Goal: Task Accomplishment & Management: Complete application form

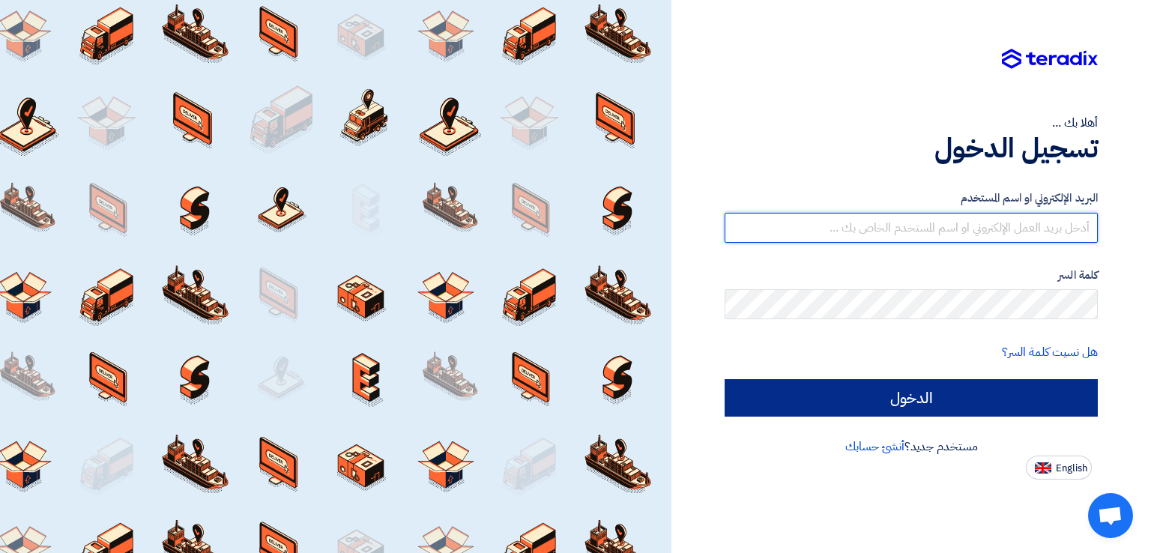
type input "[EMAIL_ADDRESS][DOMAIN_NAME]"
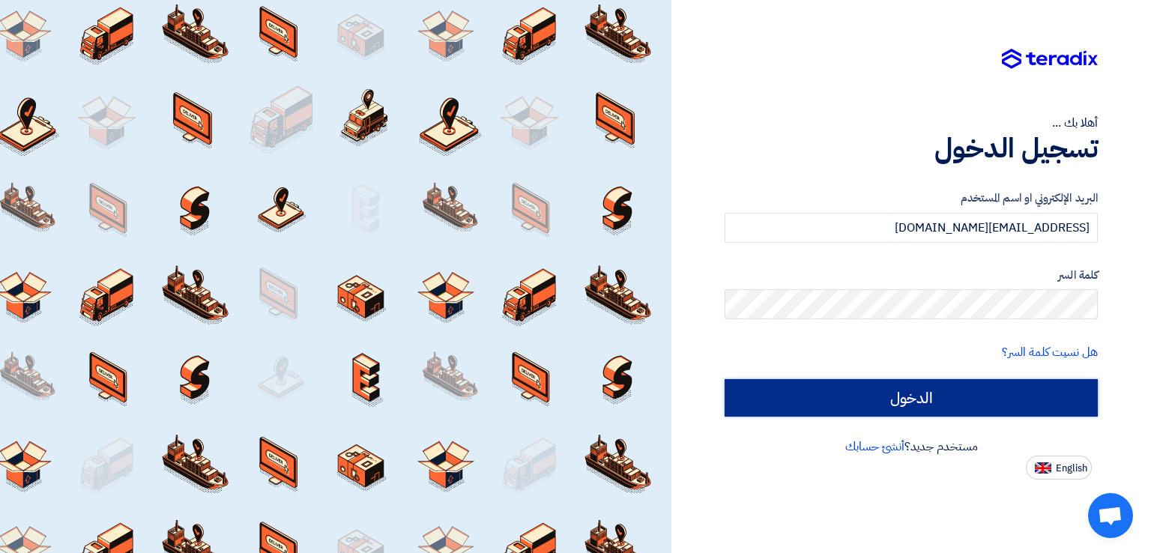
click at [914, 402] on input "الدخول" at bounding box center [911, 397] width 373 height 37
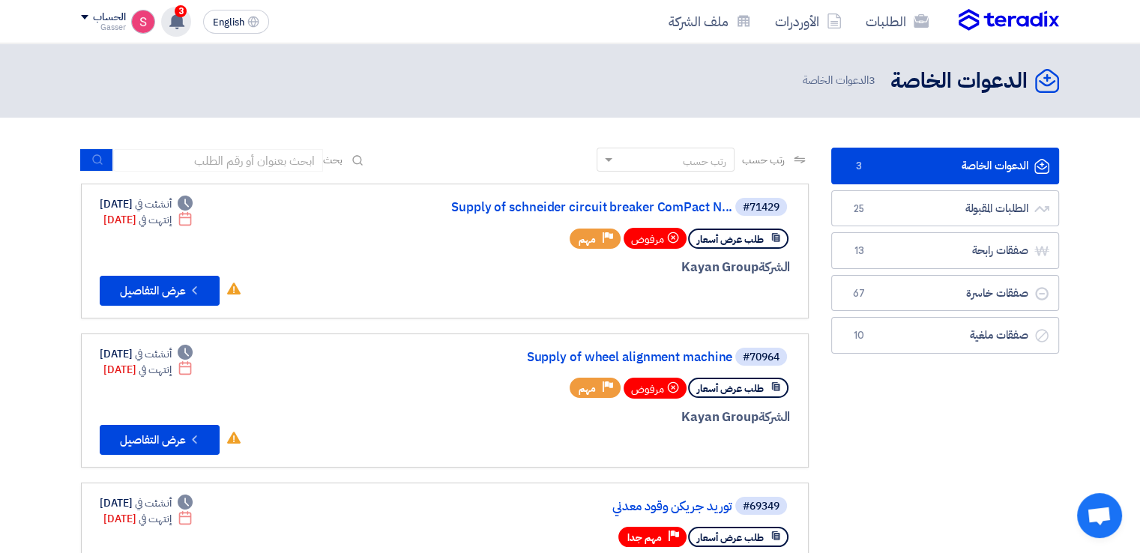
click at [166, 25] on div "3 تعديل جديد خاص بطلب شراء "Supply of Samsung 65 Inch 4K UHD Smart LED TV with …" at bounding box center [176, 22] width 30 height 30
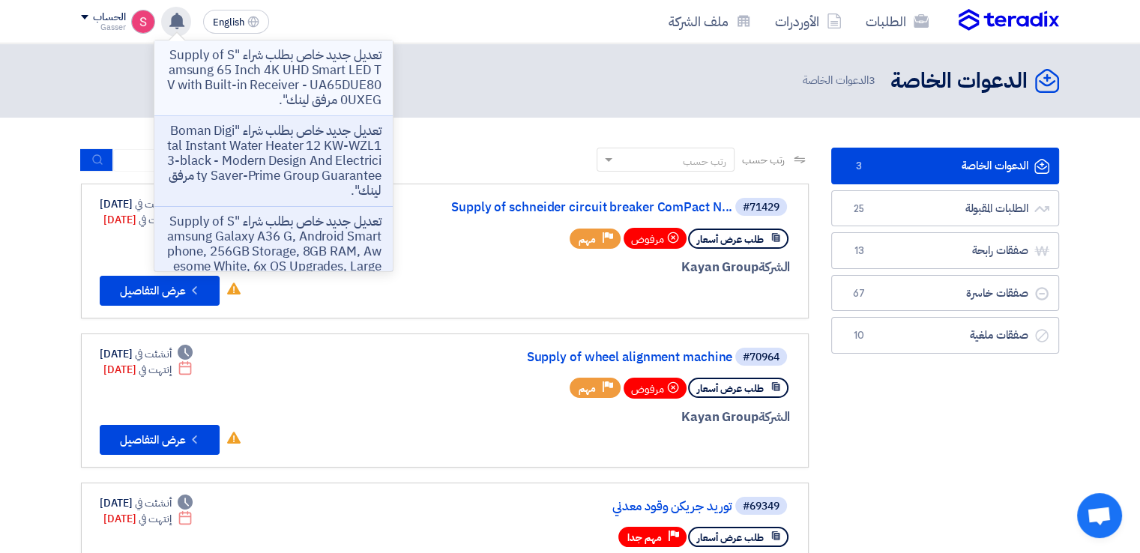
click at [300, 64] on p "تعديل جديد خاص بطلب شراء "Supply of Samsung 65 Inch 4K UHD Smart LED TV with Bu…" at bounding box center [273, 78] width 214 height 60
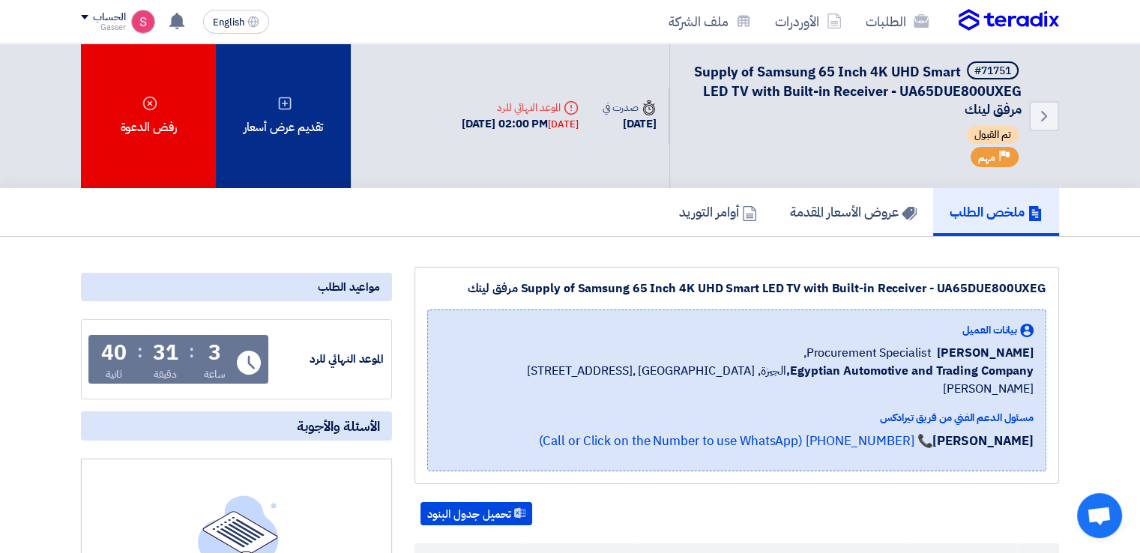
click at [318, 127] on div "تقديم عرض أسعار" at bounding box center [283, 115] width 135 height 145
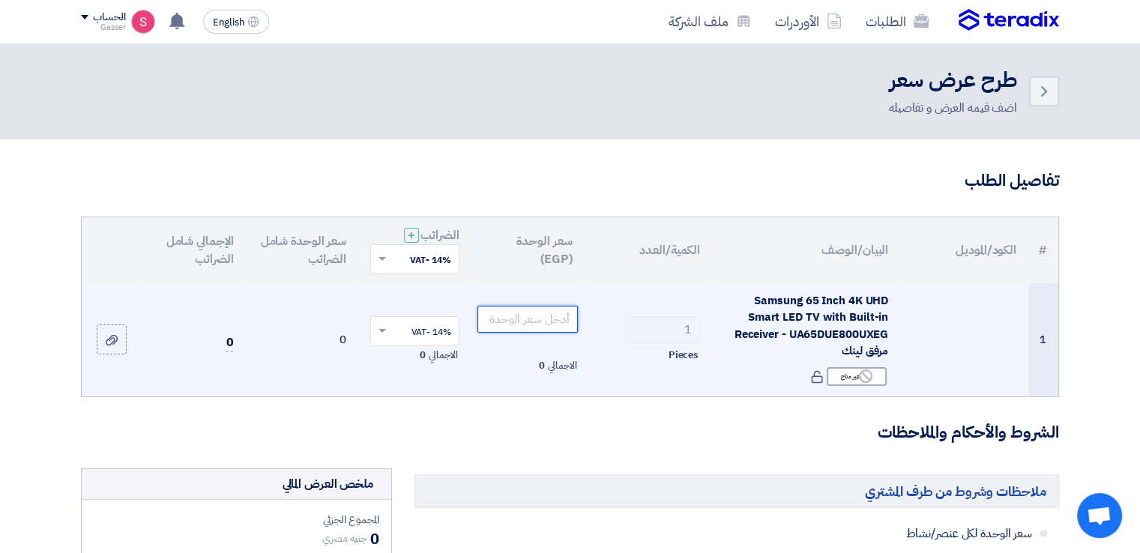
click at [561, 313] on input "number" at bounding box center [527, 319] width 101 height 27
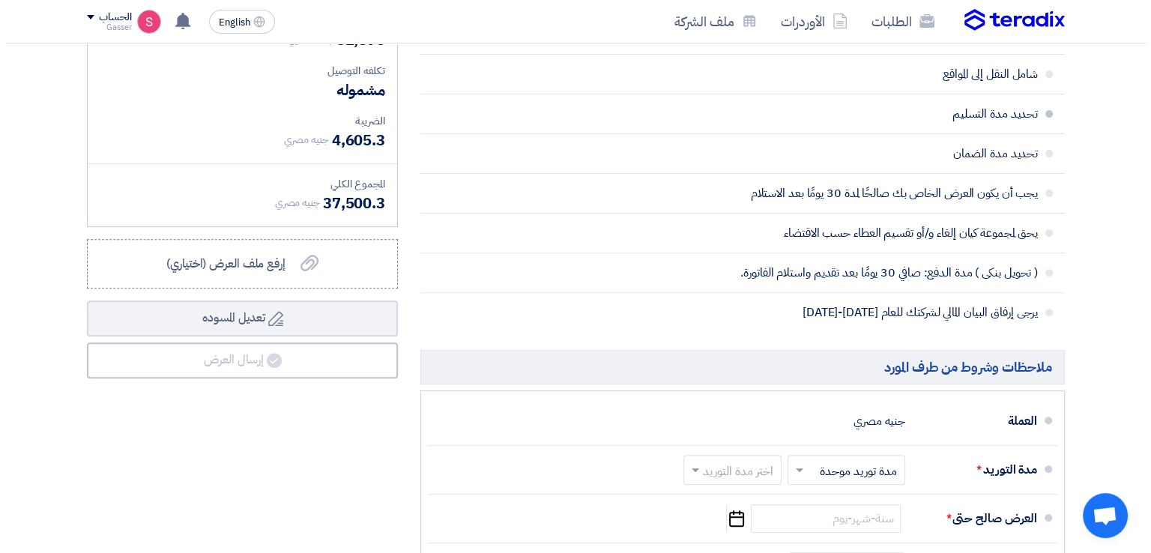
scroll to position [749, 0]
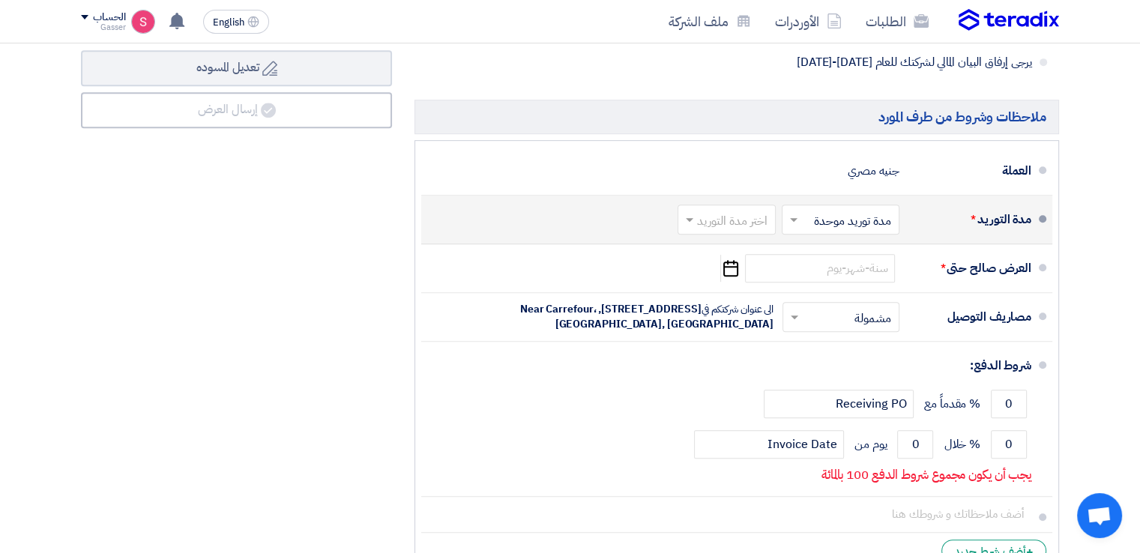
type input "32895"
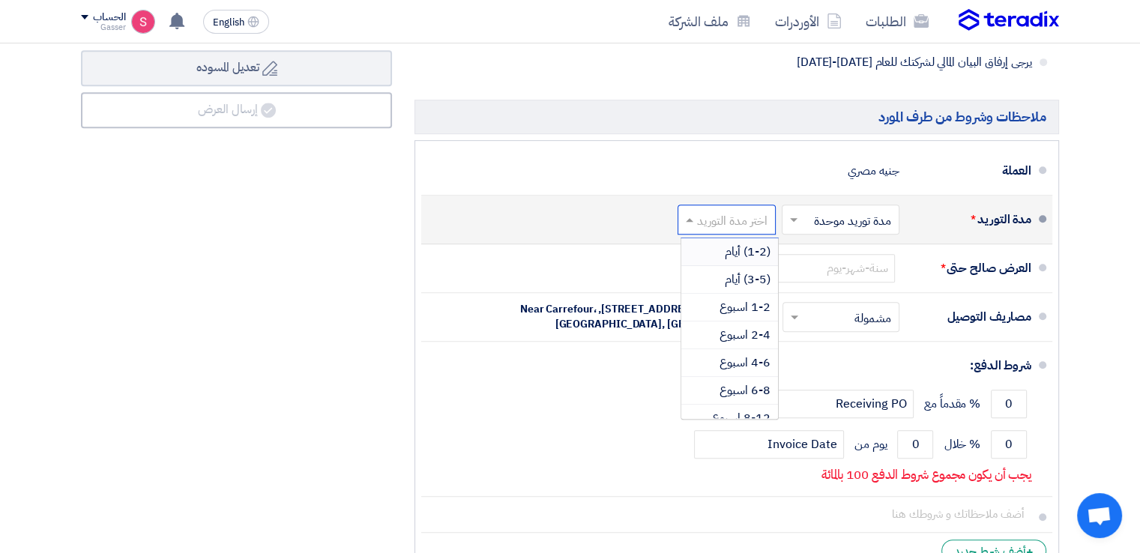
click at [731, 208] on div at bounding box center [726, 219] width 97 height 22
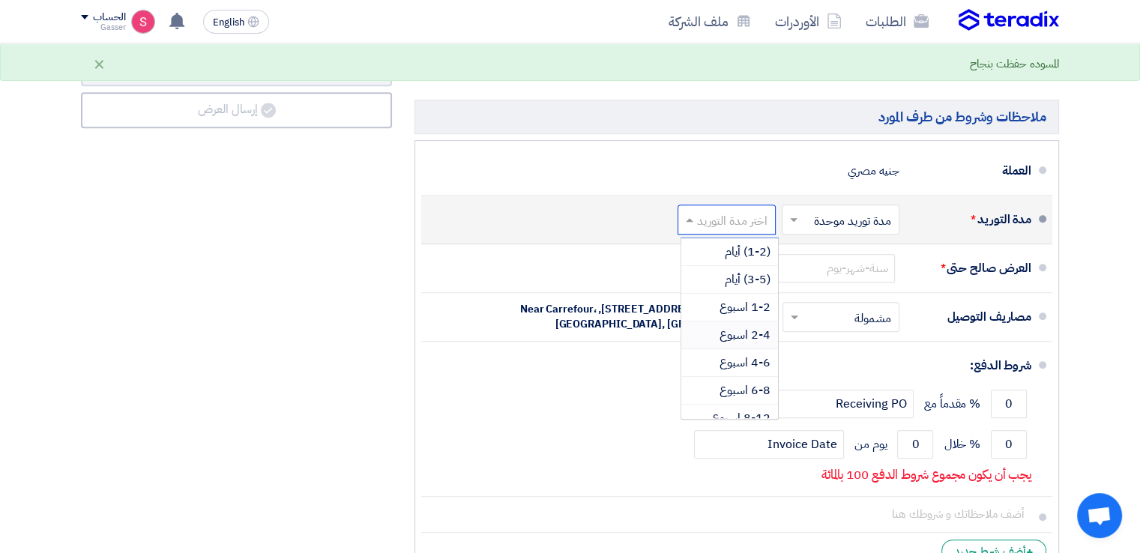
click at [744, 330] on span "2-4 اسبوع" at bounding box center [744, 335] width 51 height 18
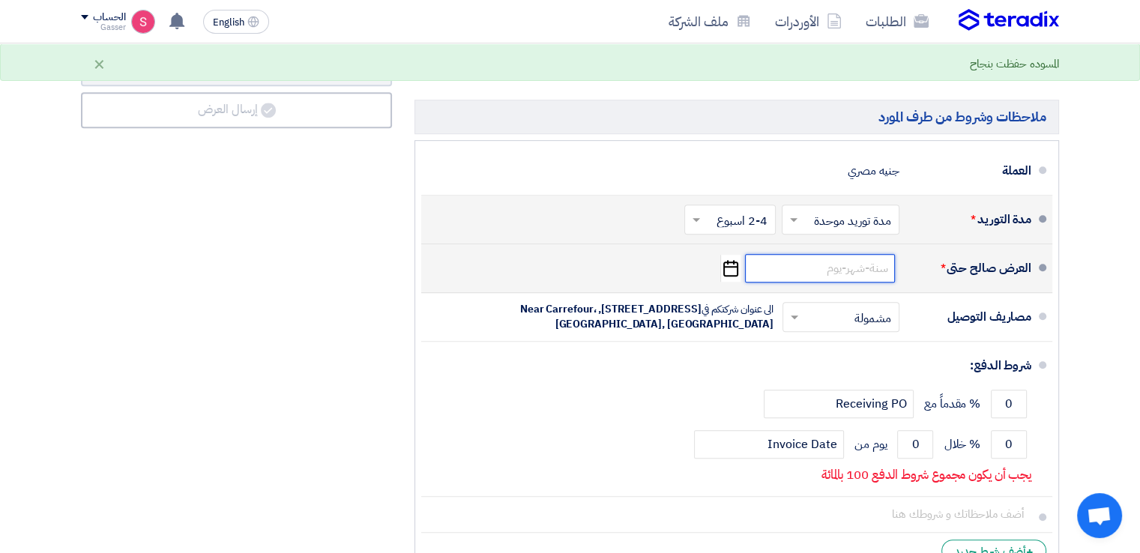
click at [789, 256] on input at bounding box center [820, 268] width 150 height 28
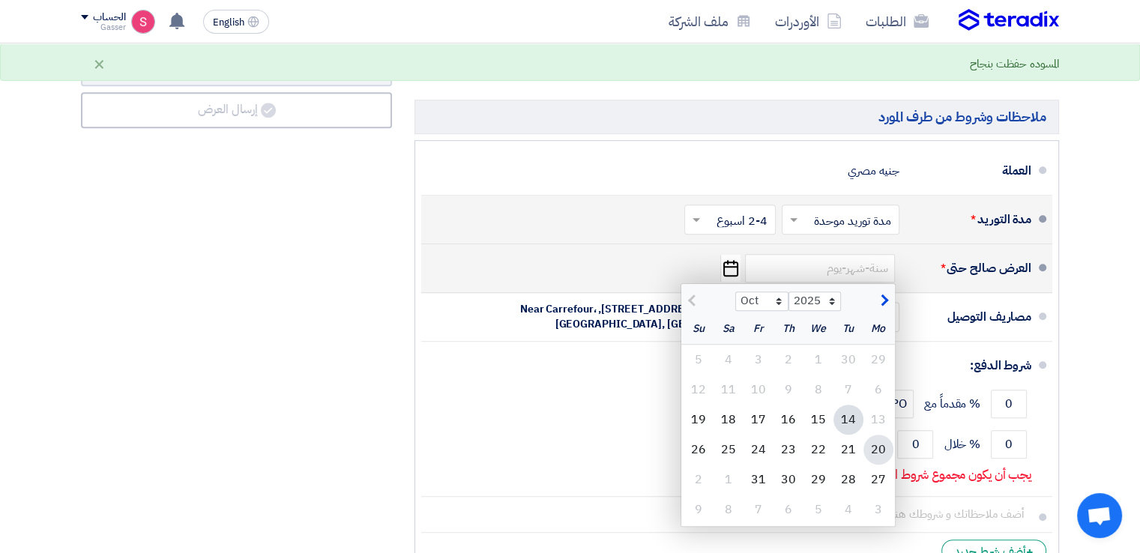
click at [873, 447] on div "20" at bounding box center [878, 450] width 30 height 30
type input "[DATE]"
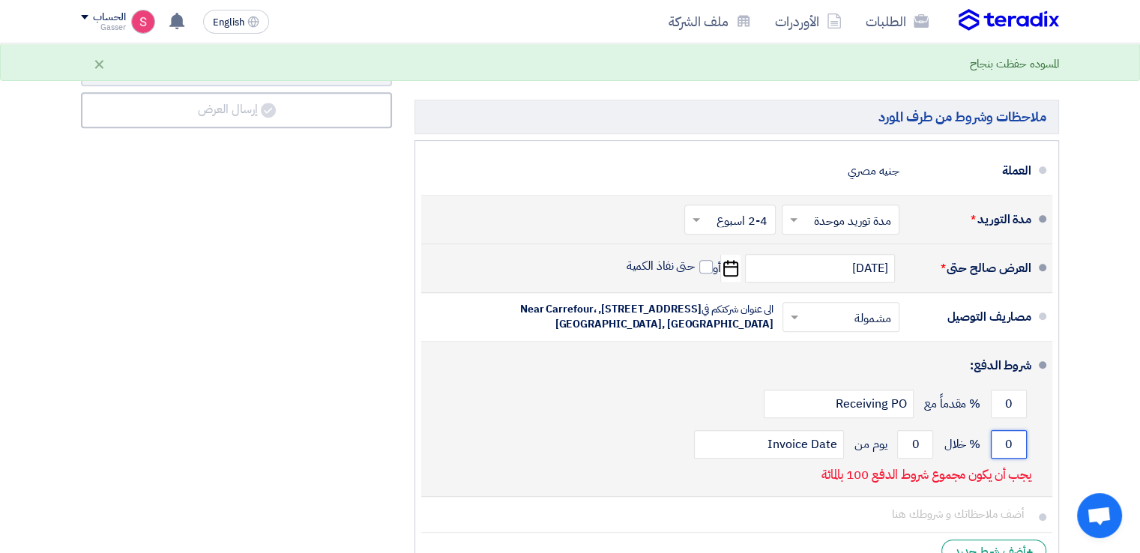
drag, startPoint x: 1014, startPoint y: 435, endPoint x: 1001, endPoint y: 438, distance: 13.1
click at [1001, 438] on input "0" at bounding box center [1009, 444] width 36 height 28
type input "100"
drag, startPoint x: 918, startPoint y: 445, endPoint x: 908, endPoint y: 445, distance: 9.7
click at [908, 445] on input "0" at bounding box center [915, 444] width 36 height 28
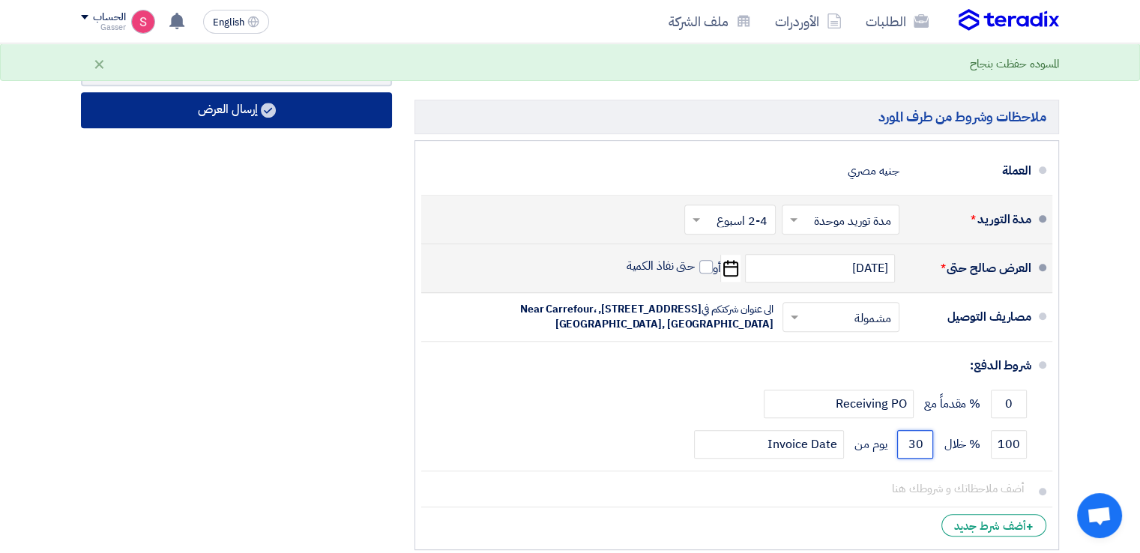
type input "30"
click at [286, 112] on button "إرسال العرض" at bounding box center [236, 110] width 311 height 36
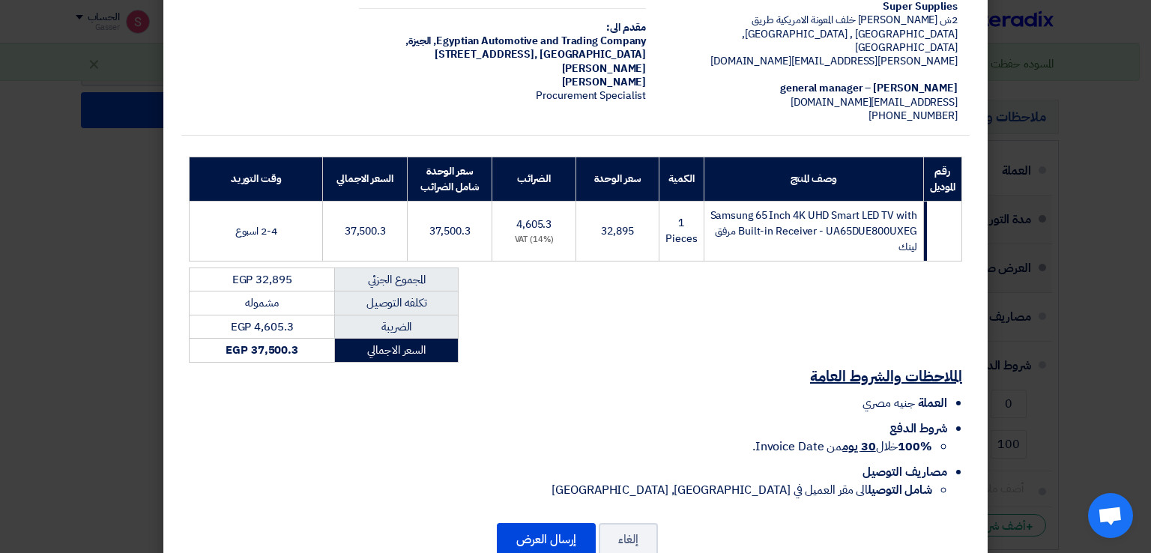
scroll to position [143, 0]
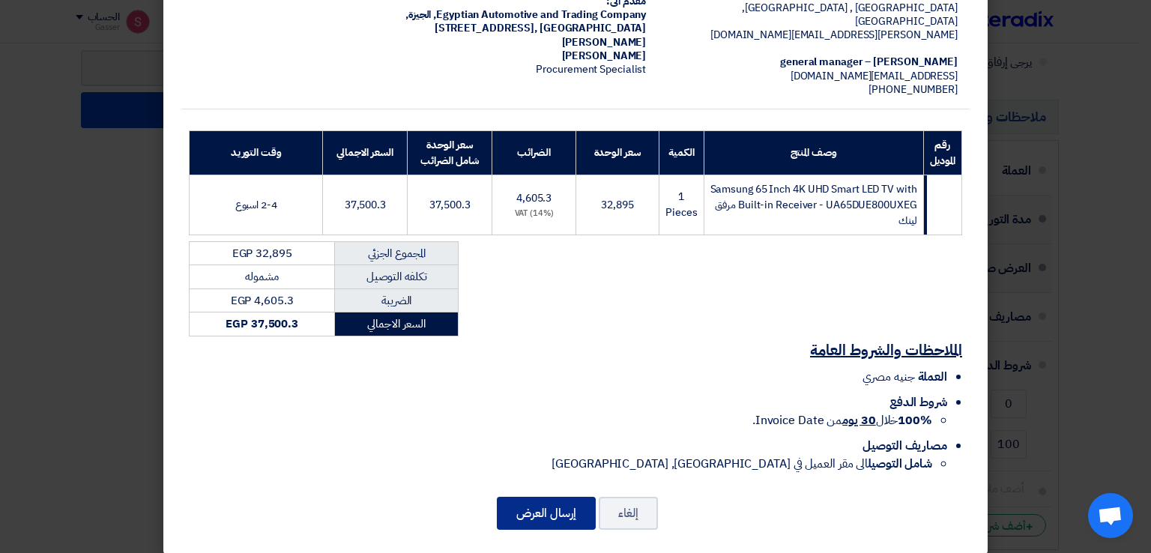
click at [564, 497] on button "إرسال العرض" at bounding box center [546, 513] width 99 height 33
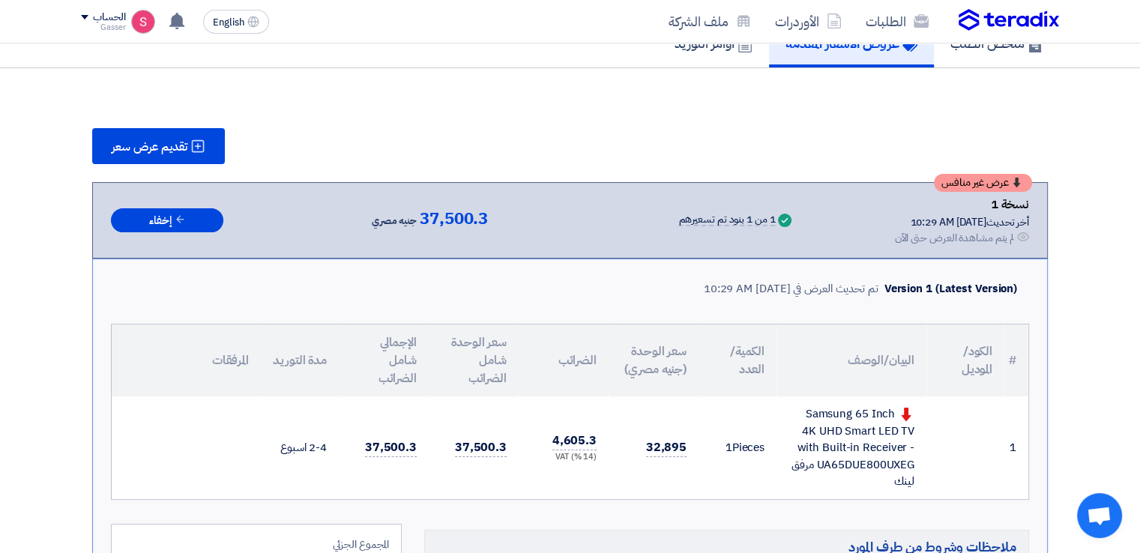
scroll to position [860, 0]
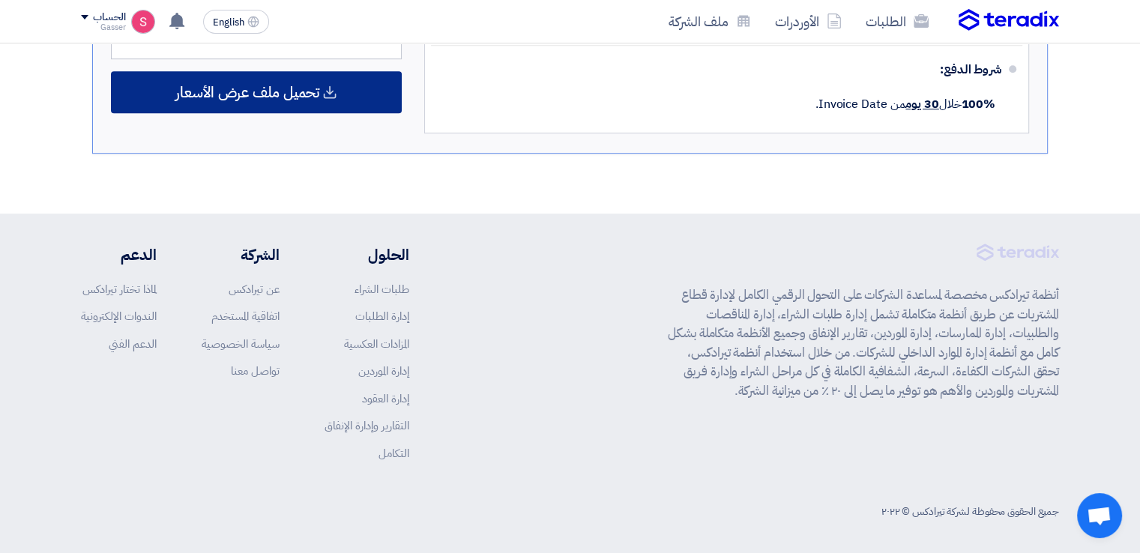
click at [282, 85] on span "تحميل ملف عرض الأسعار" at bounding box center [247, 91] width 144 height 13
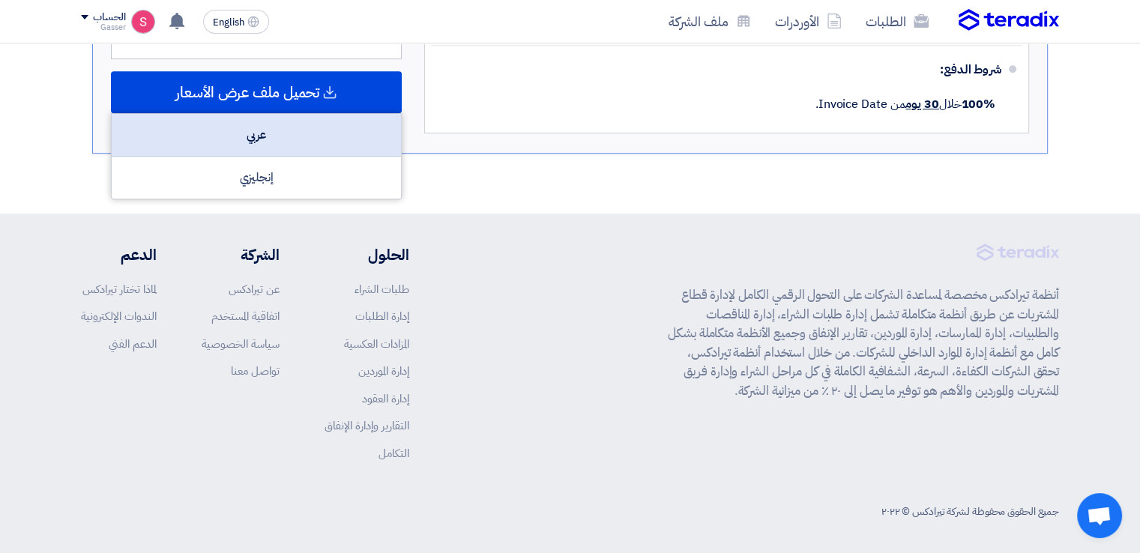
click at [309, 121] on div "عربي" at bounding box center [256, 135] width 289 height 43
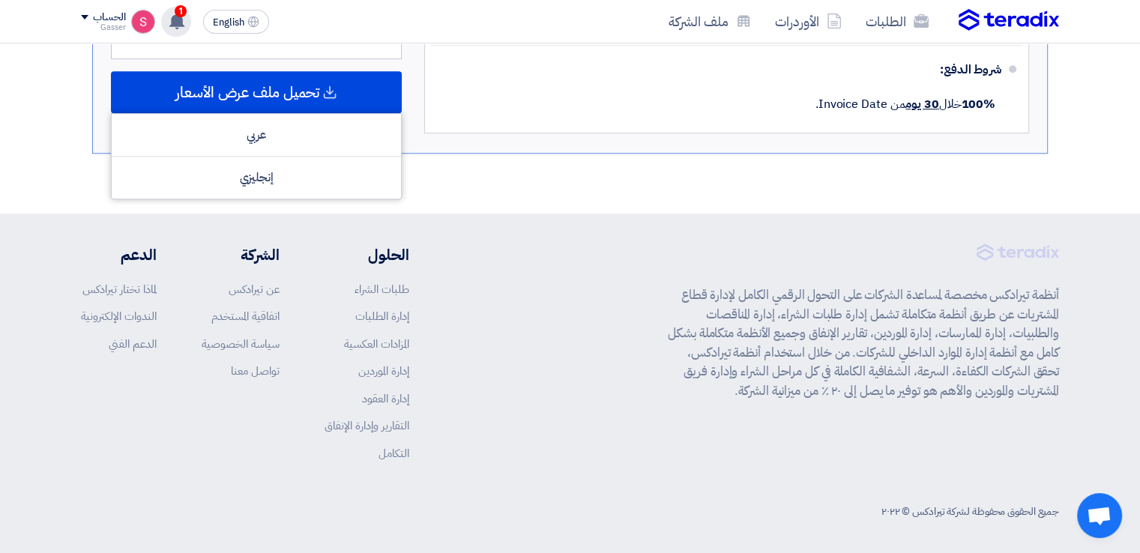
click at [186, 25] on div "1 عرض سعرك لطلب Supply of Samsung 65 Inch 4K UHD Smart LED TV with Built-in Rec…" at bounding box center [176, 22] width 30 height 30
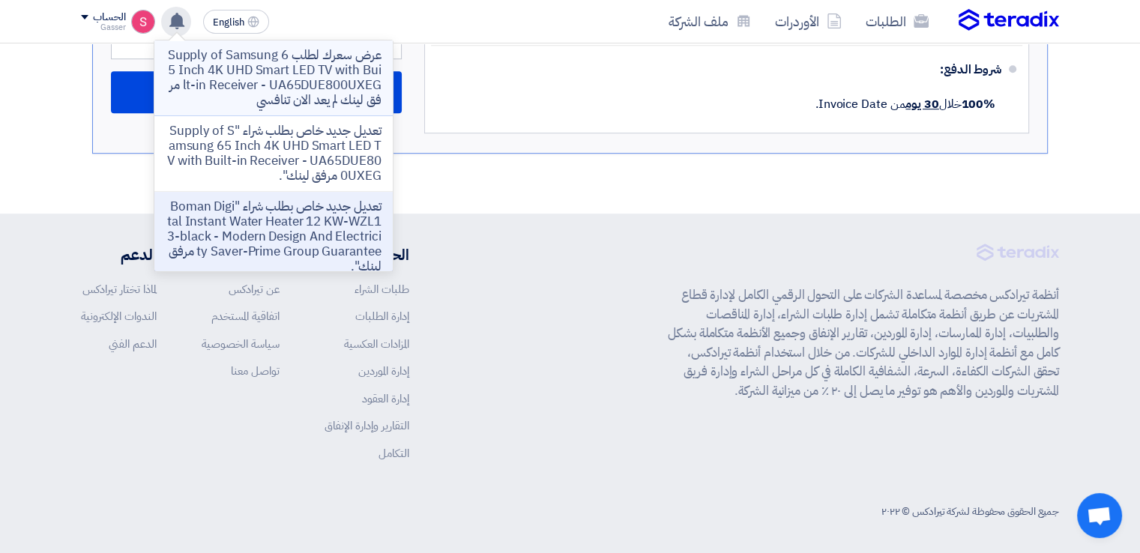
click at [360, 81] on p "عرض سعرك لطلب Supply of Samsung 65 Inch 4K UHD Smart LED TV with Built-in Recei…" at bounding box center [273, 78] width 214 height 60
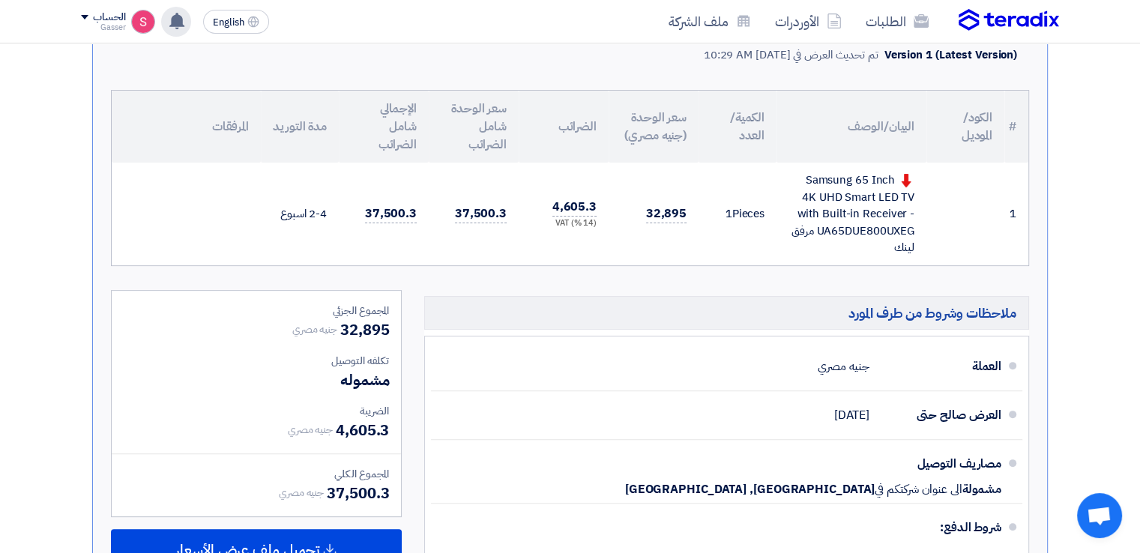
scroll to position [653, 0]
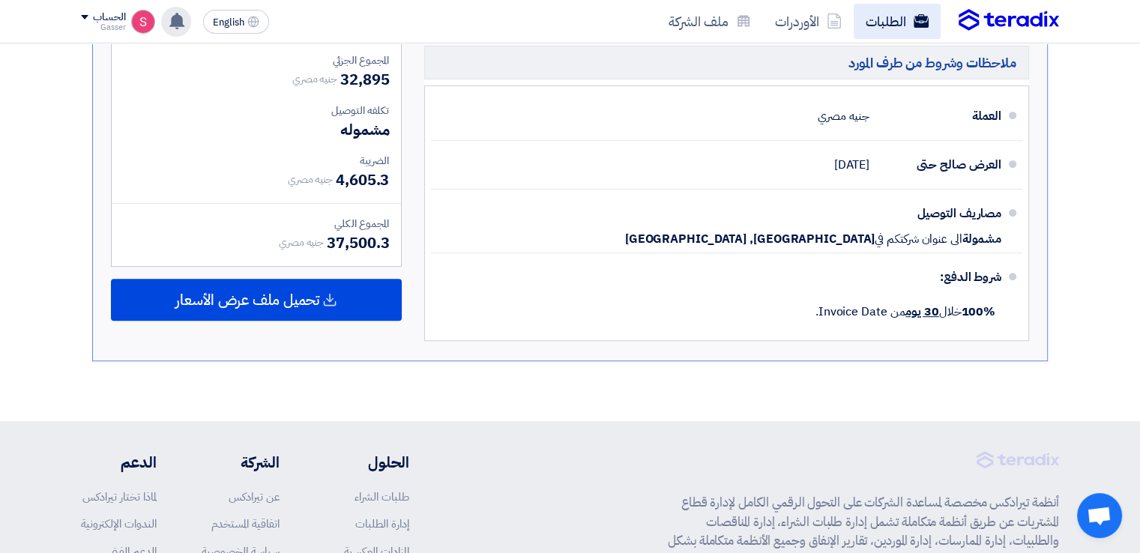
click at [887, 30] on link "الطلبات" at bounding box center [897, 21] width 87 height 35
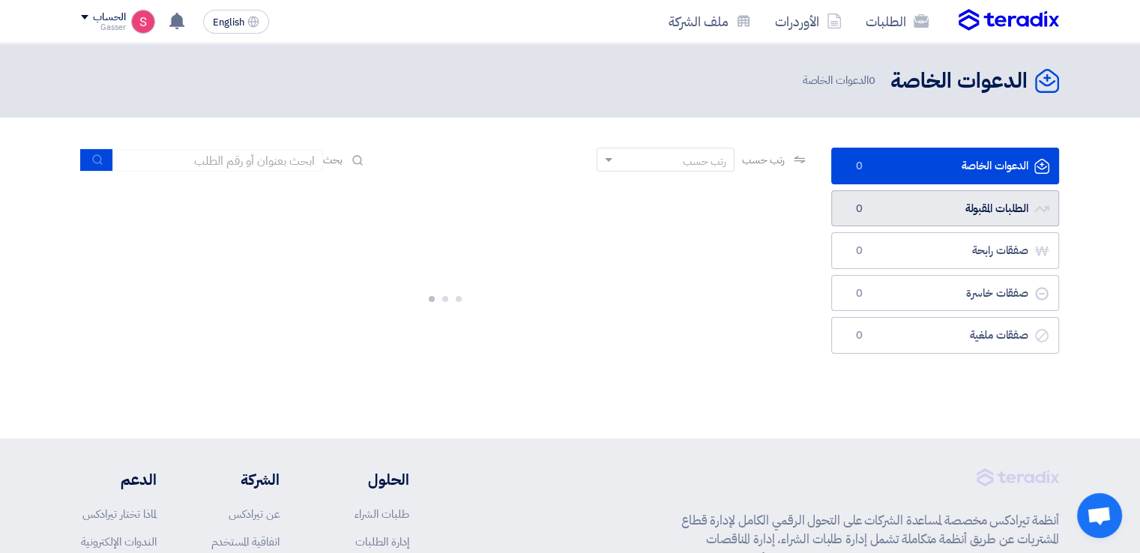
click at [897, 202] on link "الطلبات المقبولة الطلبات المقبولة 0" at bounding box center [945, 208] width 228 height 37
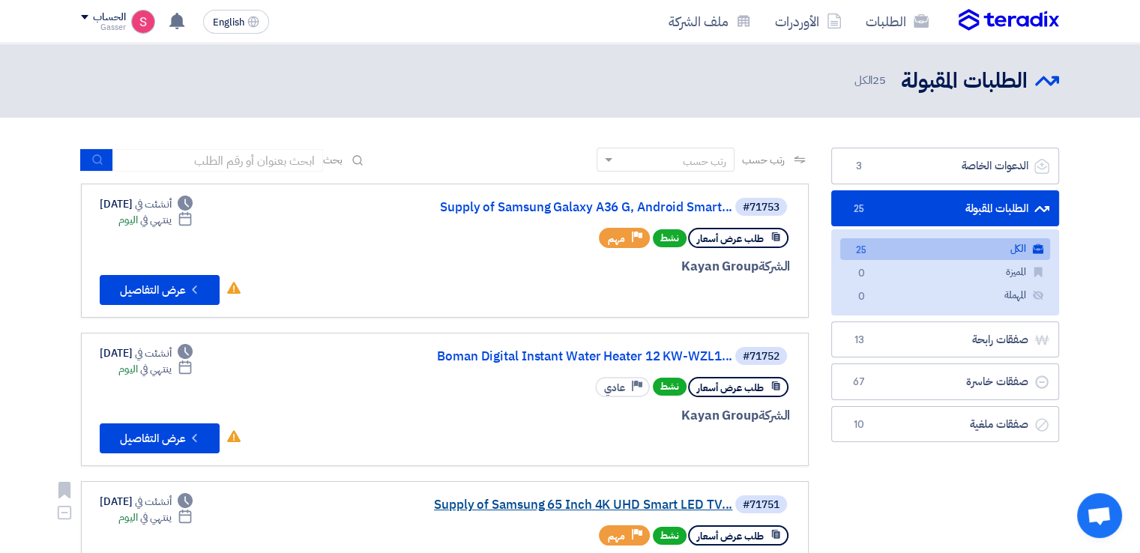
click at [561, 505] on link "Supply of Samsung 65 Inch 4K UHD Smart LED TV..." at bounding box center [582, 504] width 300 height 13
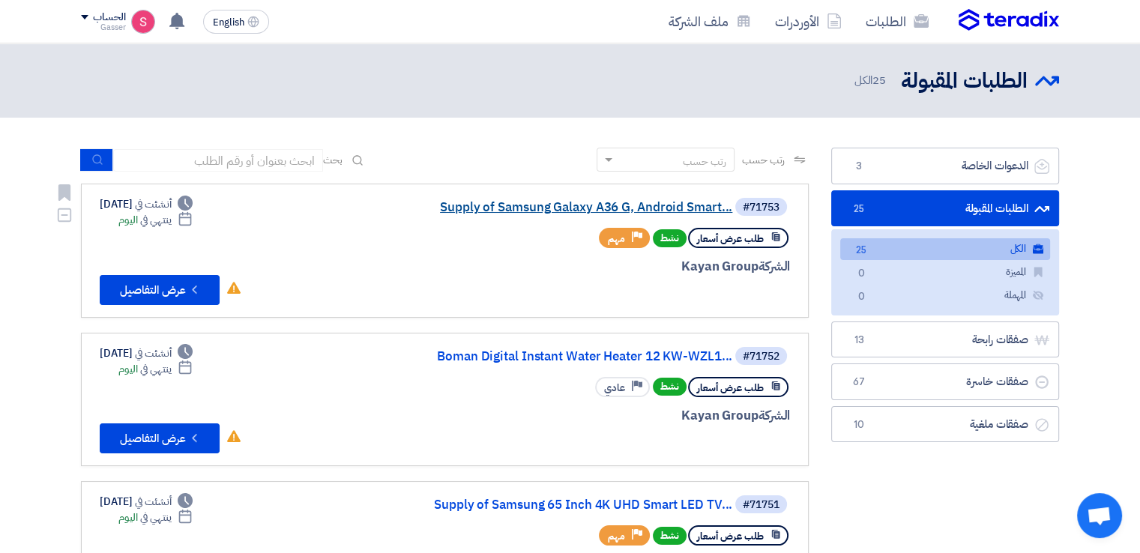
click at [521, 208] on link "Supply of Samsung Galaxy A36 G, Android Smart..." at bounding box center [582, 207] width 300 height 13
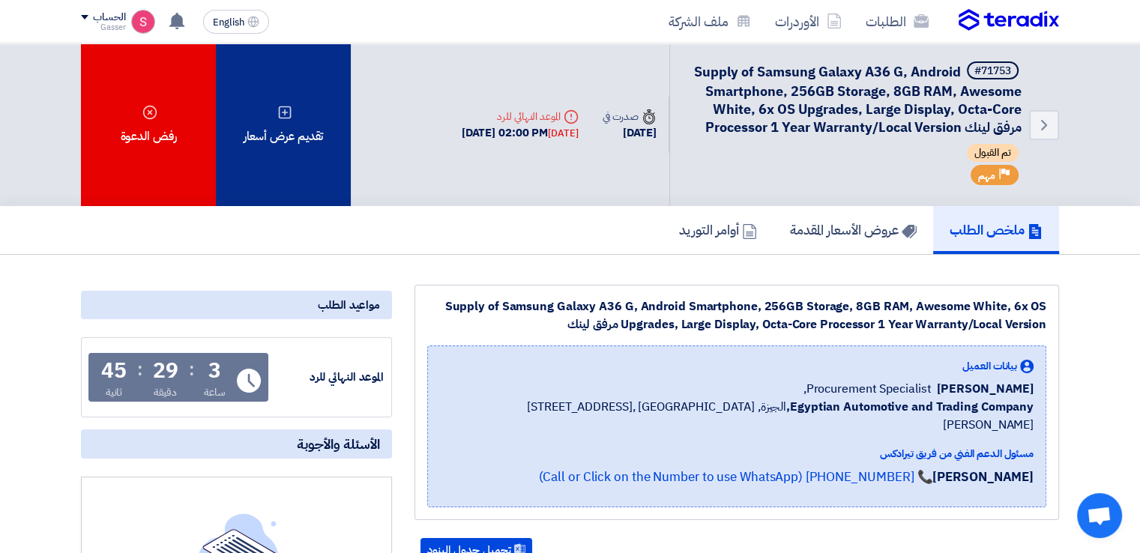
click at [294, 136] on div "تقديم عرض أسعار" at bounding box center [283, 124] width 135 height 163
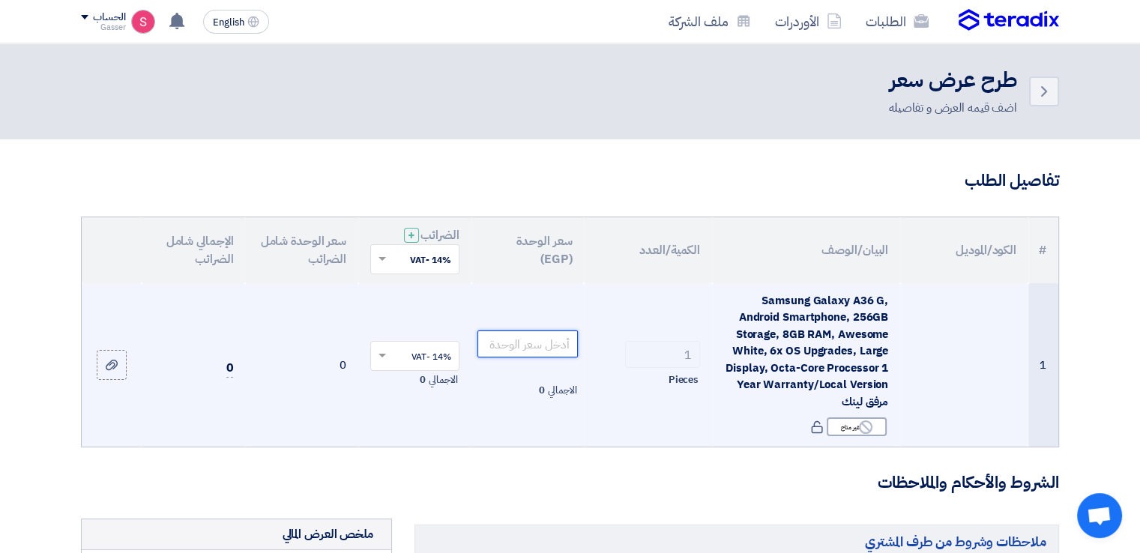
click at [512, 343] on input "number" at bounding box center [527, 343] width 101 height 27
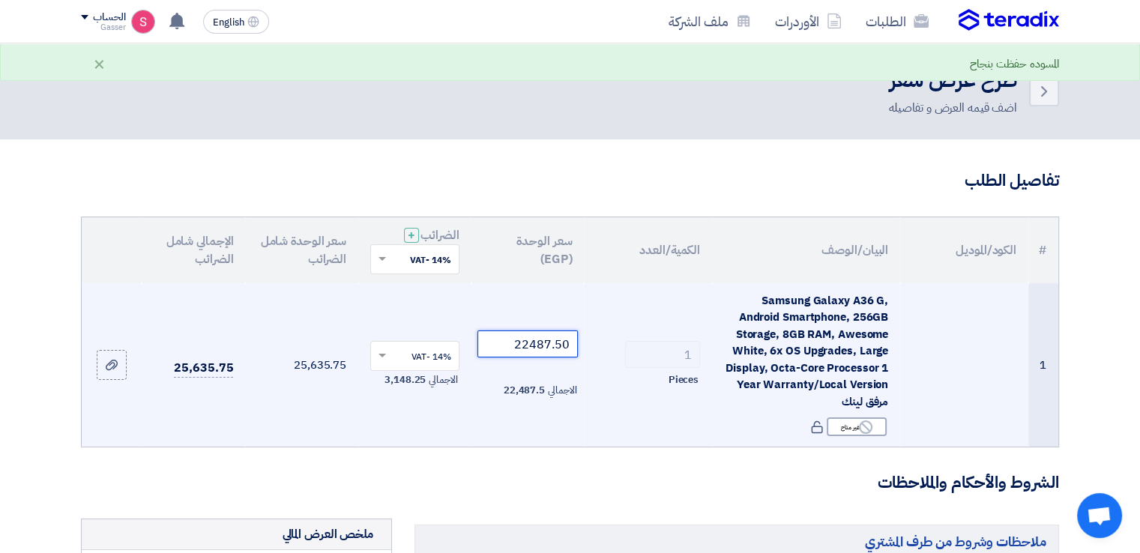
type input "22487.50"
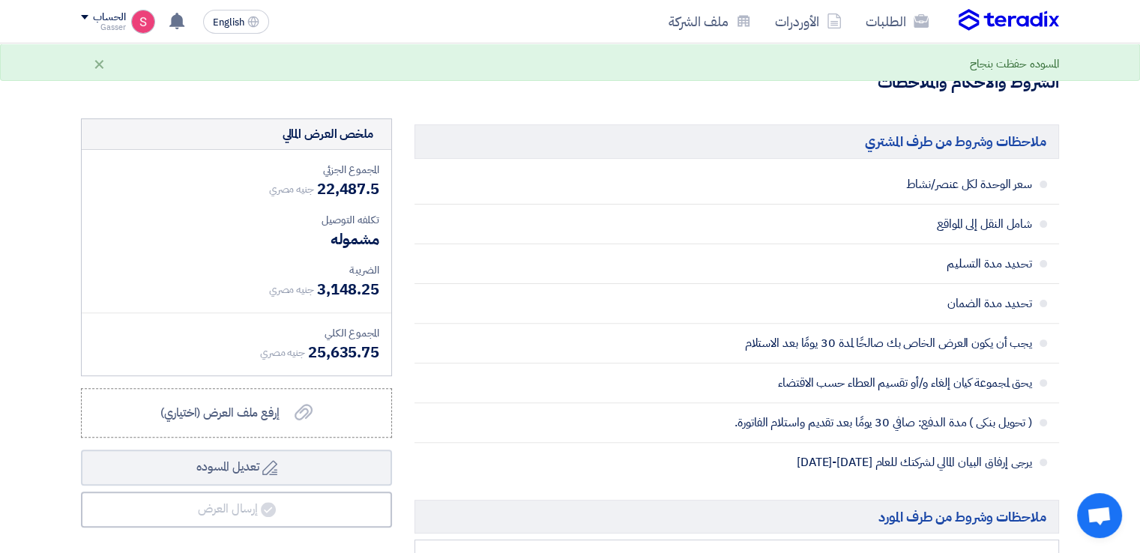
scroll to position [499, 0]
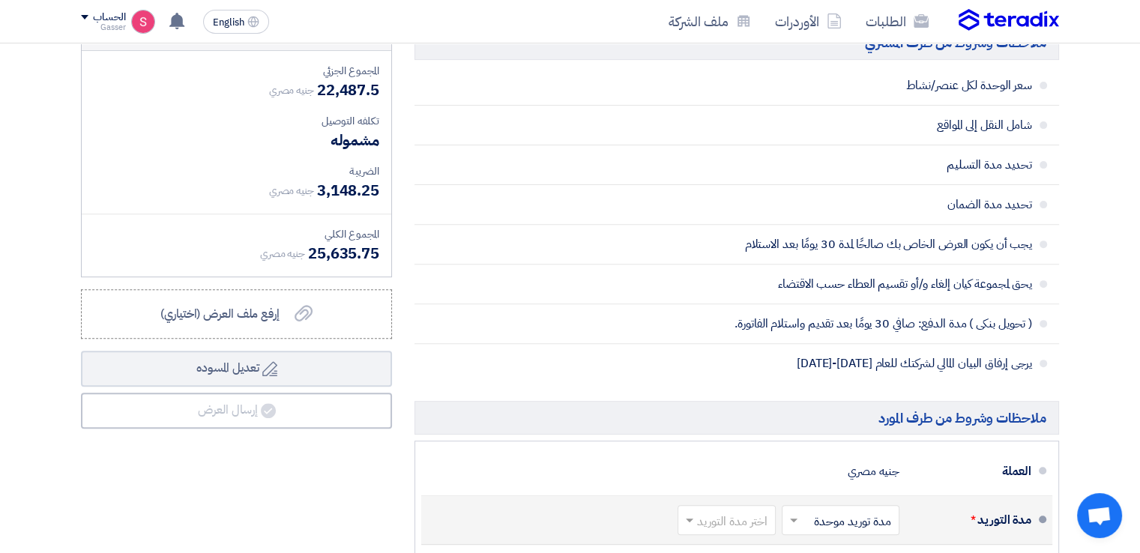
click at [723, 519] on input "text" at bounding box center [723, 522] width 91 height 22
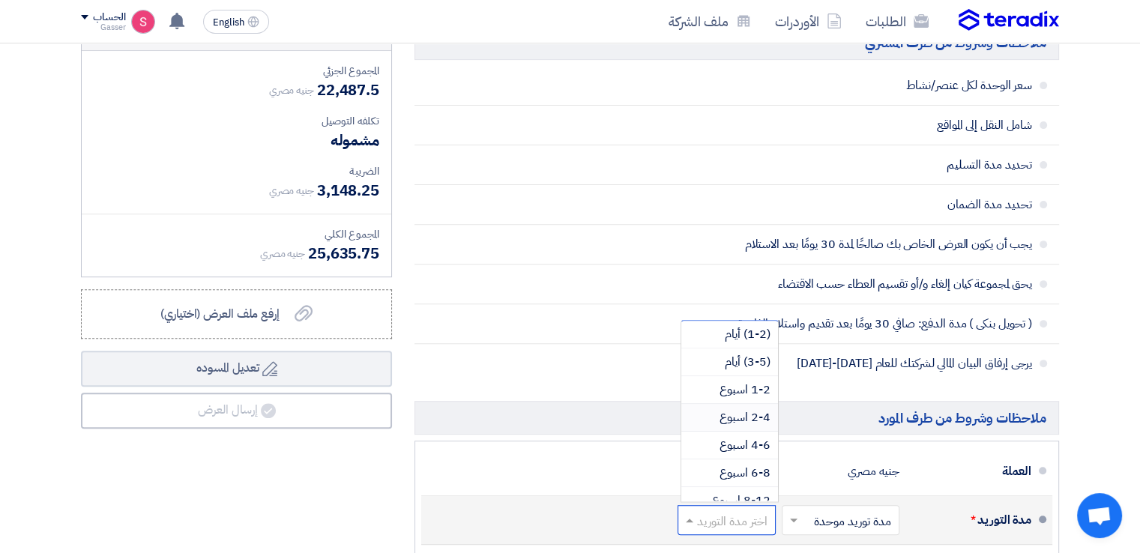
click at [744, 411] on span "2-4 اسبوع" at bounding box center [744, 417] width 51 height 18
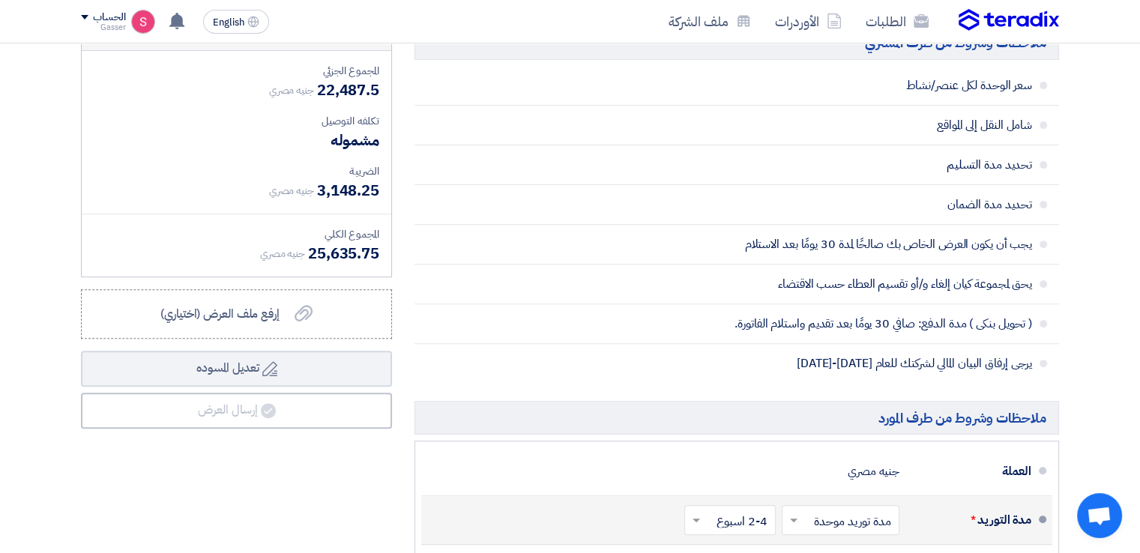
scroll to position [749, 0]
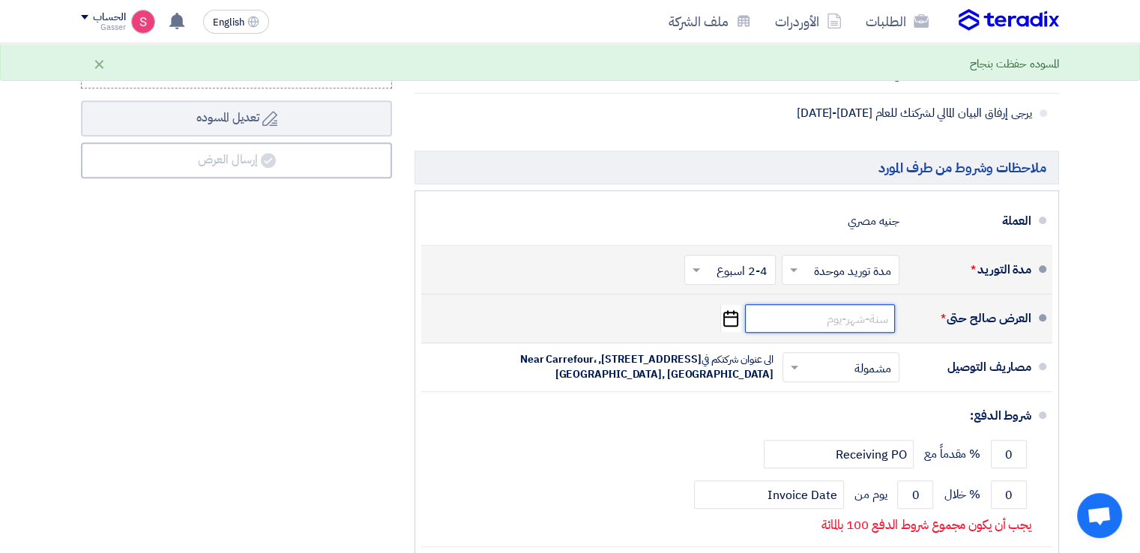
click at [855, 315] on input at bounding box center [820, 318] width 150 height 28
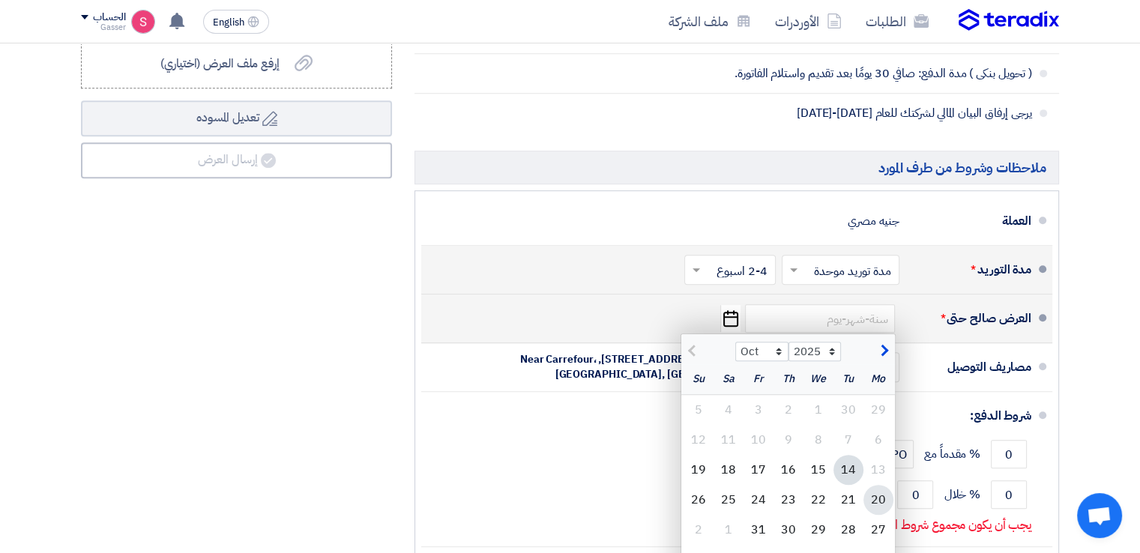
click at [876, 492] on div "20" at bounding box center [878, 500] width 30 height 30
type input "[DATE]"
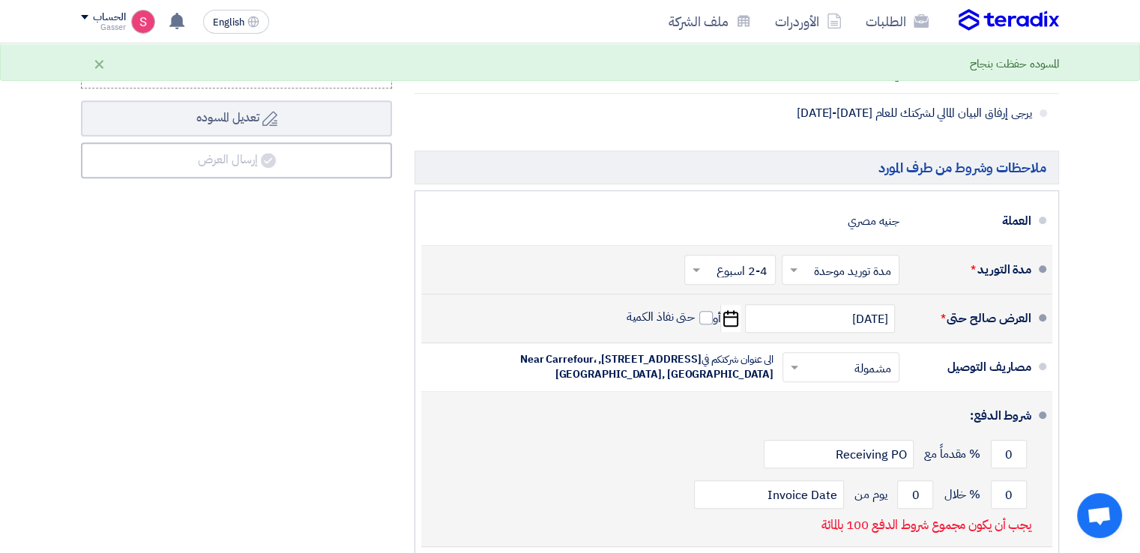
scroll to position [999, 0]
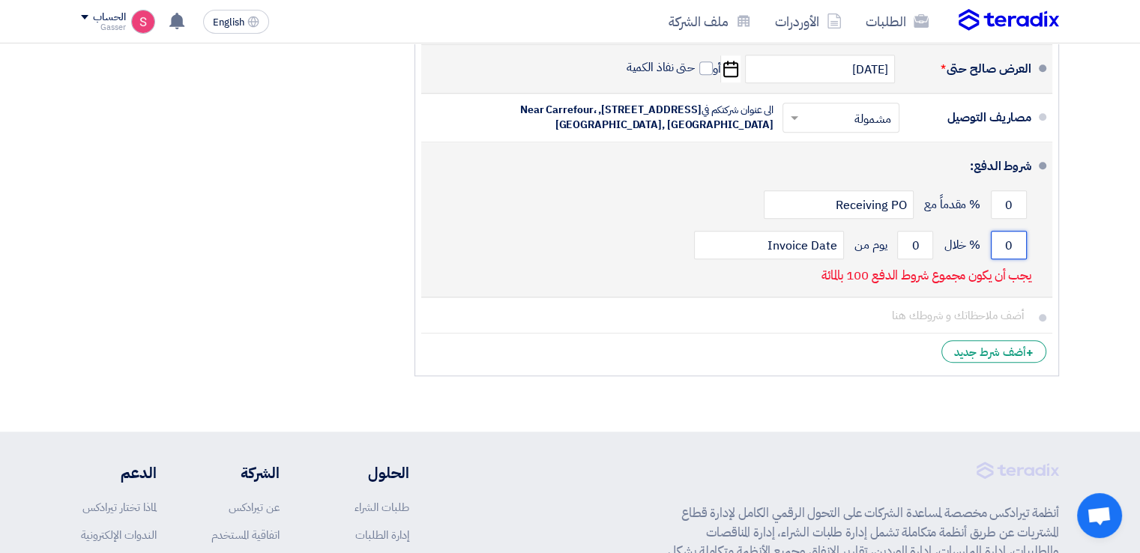
drag, startPoint x: 1020, startPoint y: 235, endPoint x: 1001, endPoint y: 237, distance: 18.8
click at [1001, 237] on input "0" at bounding box center [1009, 245] width 36 height 28
type input "100"
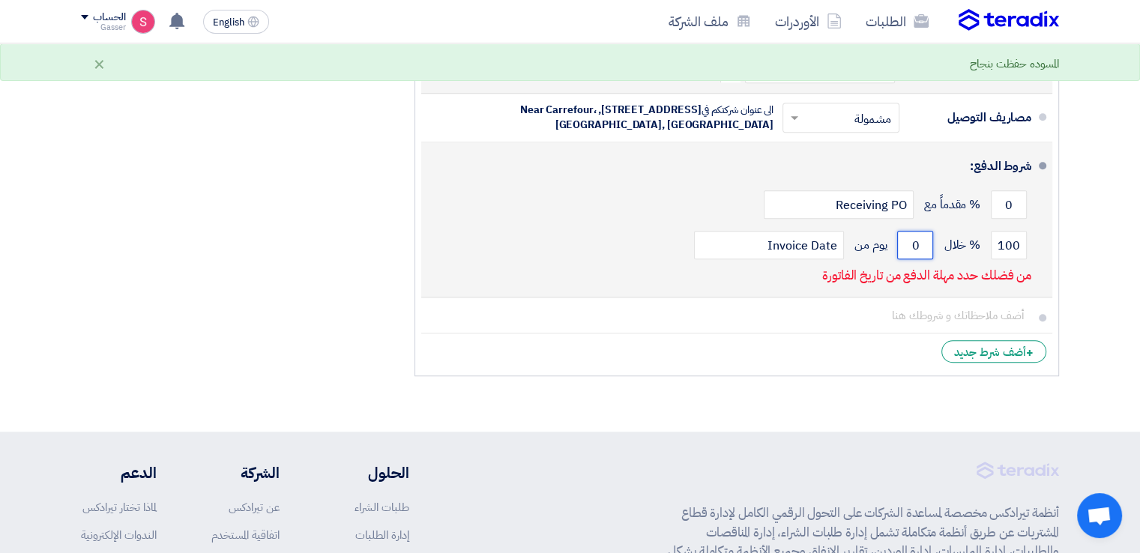
click at [914, 241] on input "0" at bounding box center [915, 245] width 36 height 28
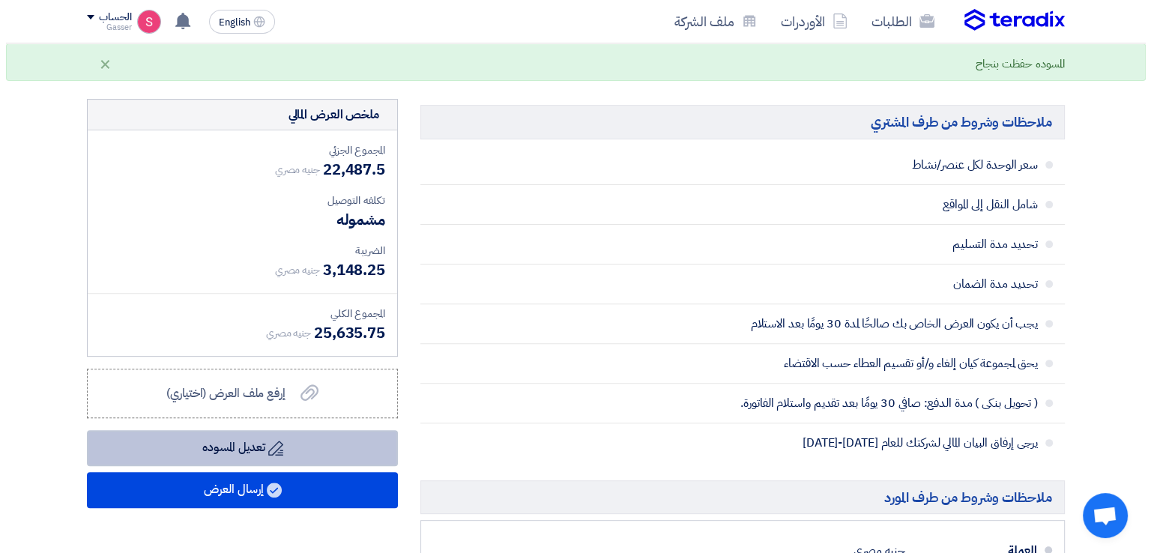
scroll to position [499, 0]
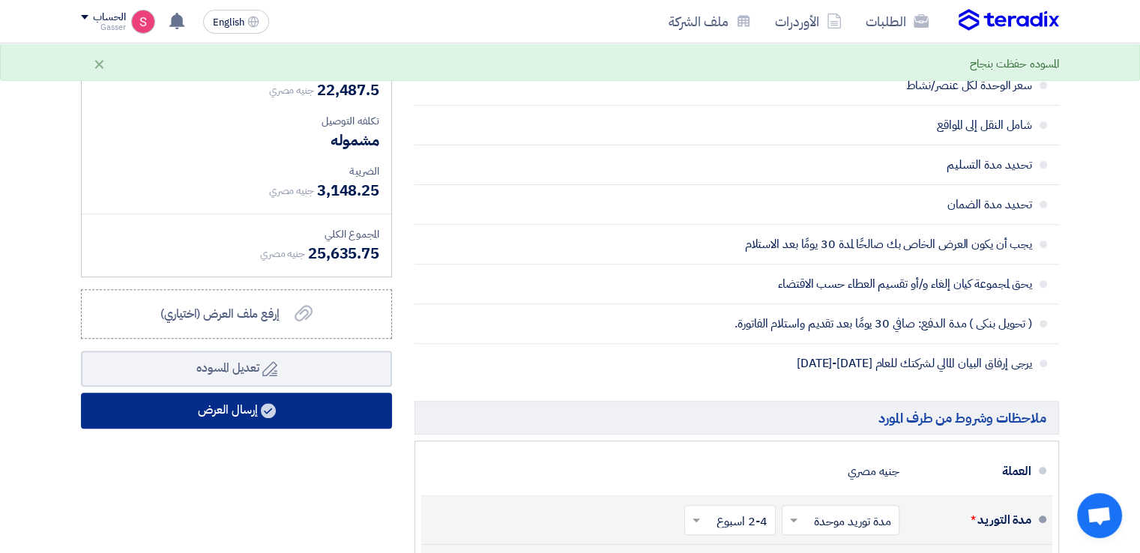
type input "30"
click at [290, 402] on button "إرسال العرض" at bounding box center [236, 411] width 311 height 36
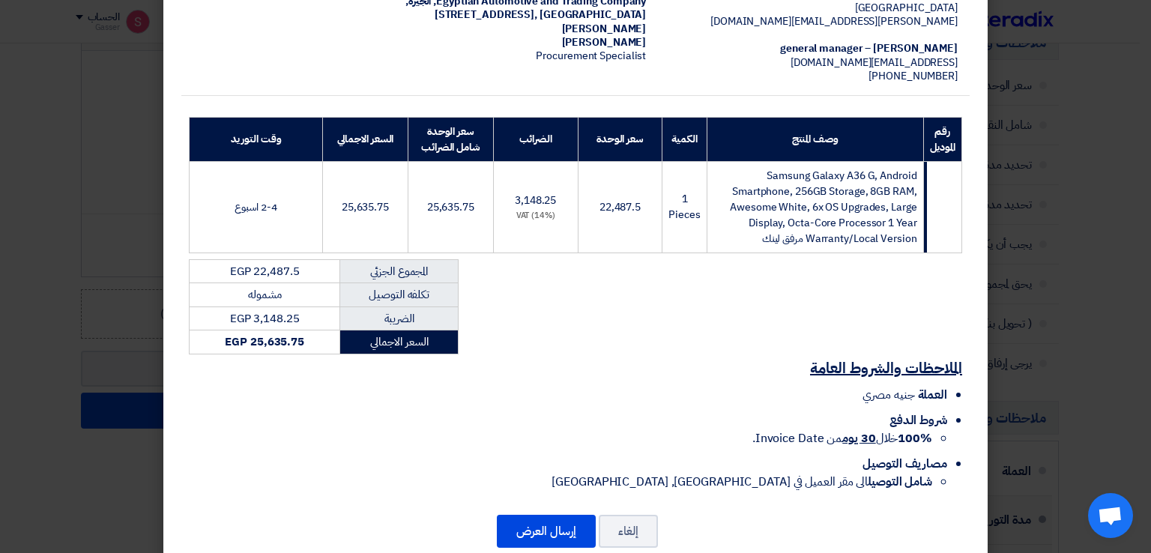
scroll to position [174, 0]
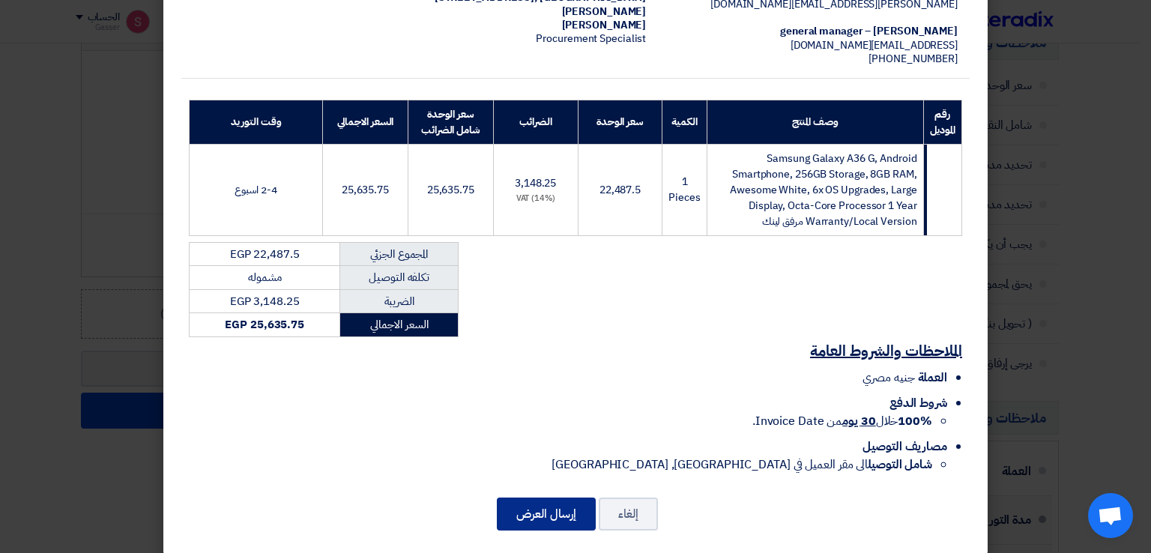
click at [542, 498] on button "إرسال العرض" at bounding box center [546, 514] width 99 height 33
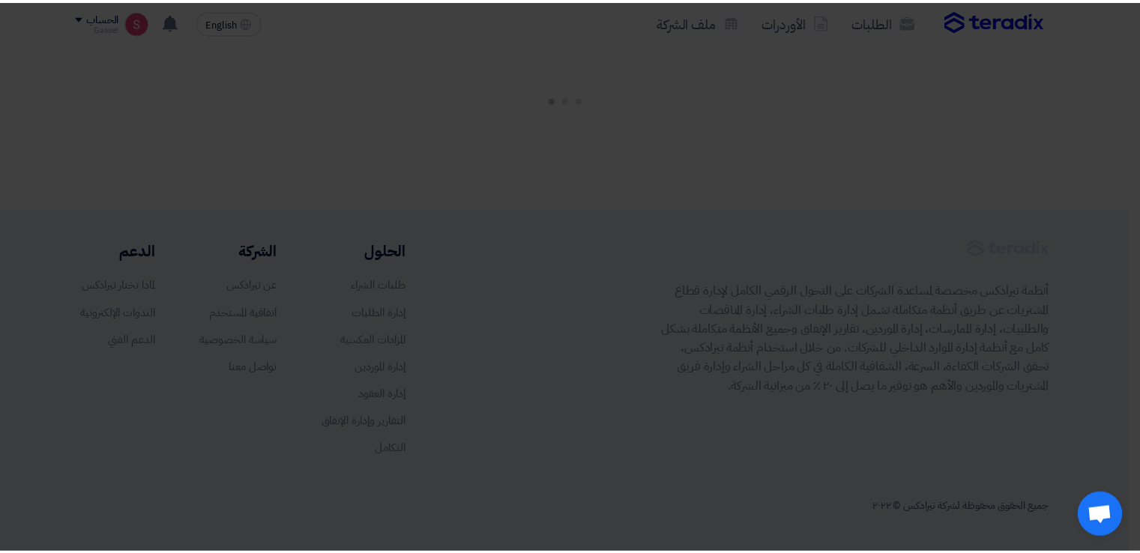
scroll to position [946, 0]
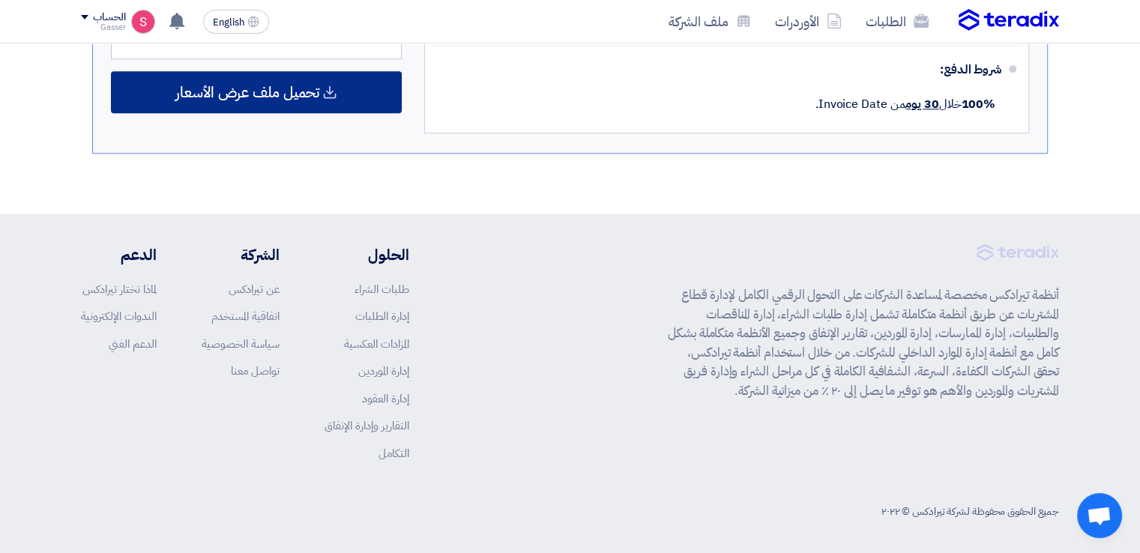
click at [254, 88] on span "تحميل ملف عرض الأسعار" at bounding box center [247, 91] width 144 height 13
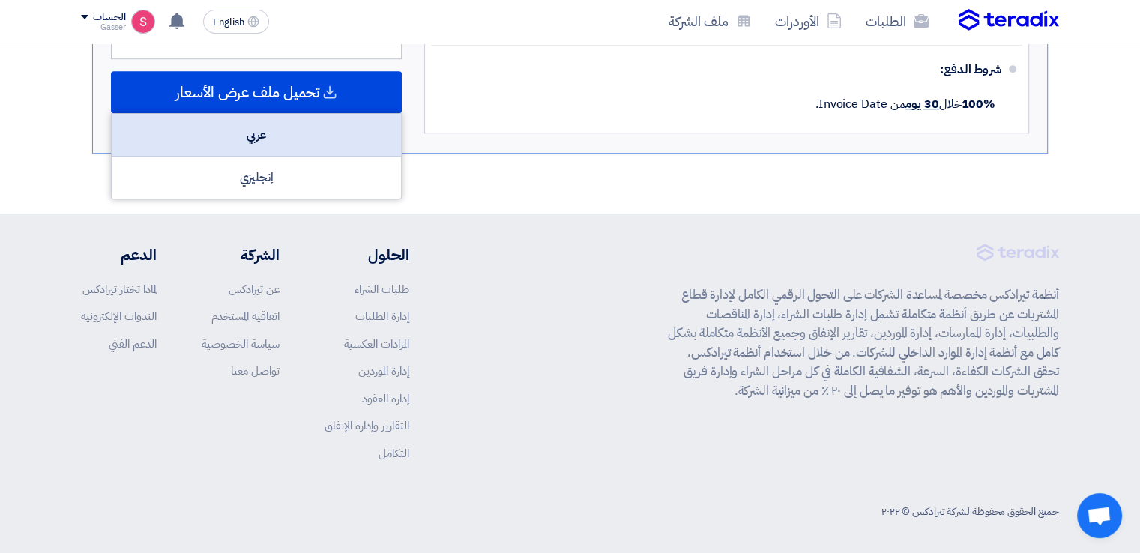
click at [271, 142] on div "عربي" at bounding box center [256, 135] width 289 height 43
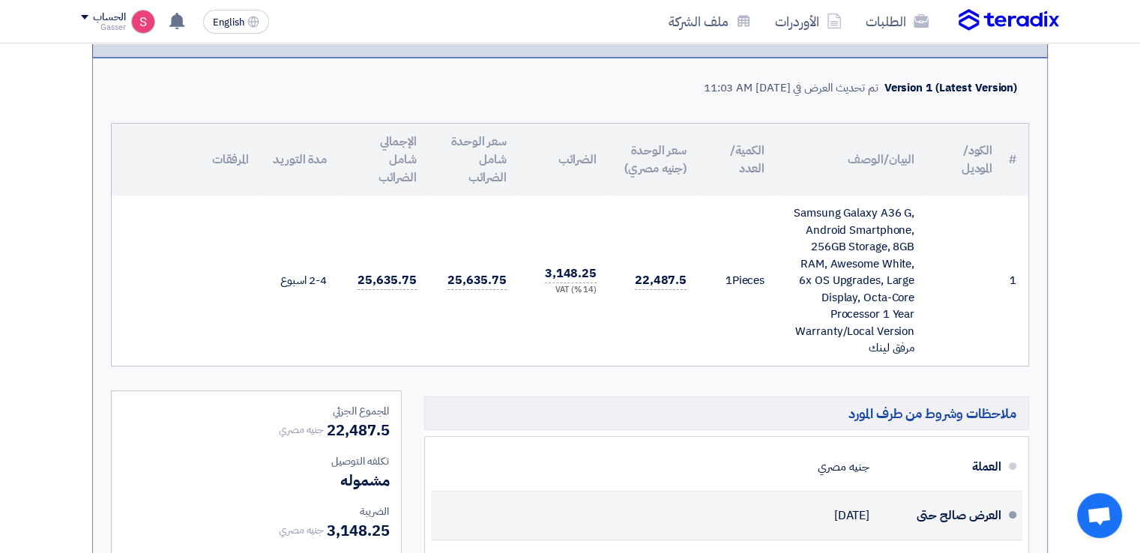
scroll to position [0, 0]
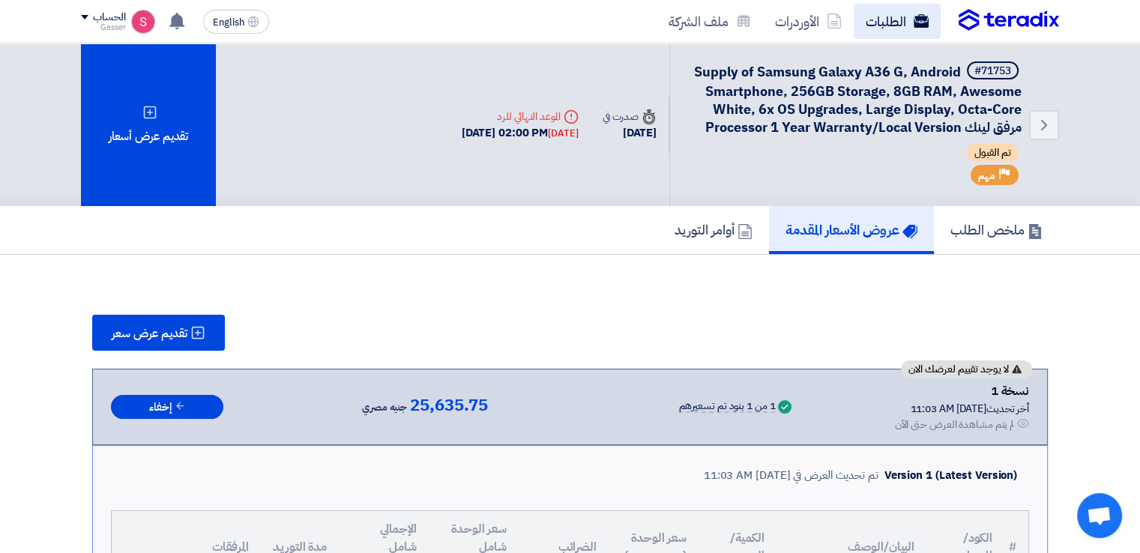
click at [904, 31] on link "الطلبات" at bounding box center [897, 21] width 87 height 35
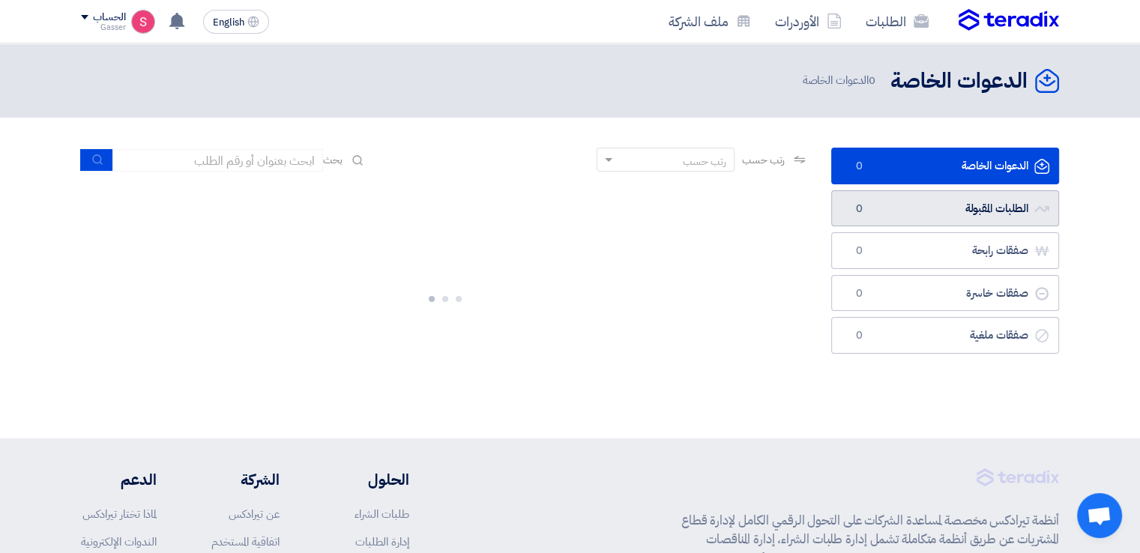
click at [894, 202] on link "الطلبات المقبولة الطلبات المقبولة 0" at bounding box center [945, 208] width 228 height 37
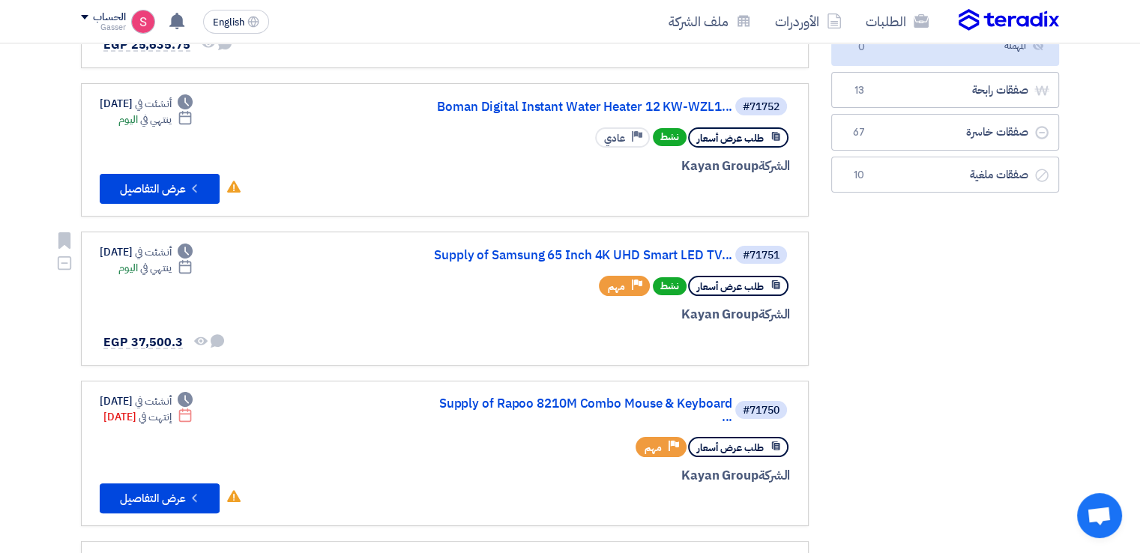
scroll to position [499, 0]
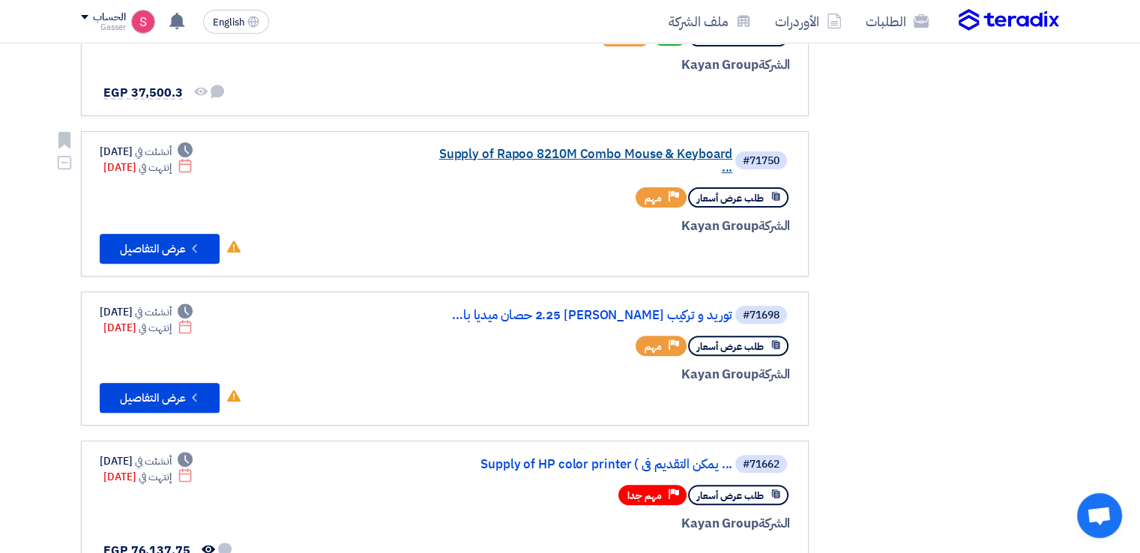
click at [530, 148] on link "Supply of Rapoo 8210M Combo Mouse & Keyboard ..." at bounding box center [582, 161] width 300 height 27
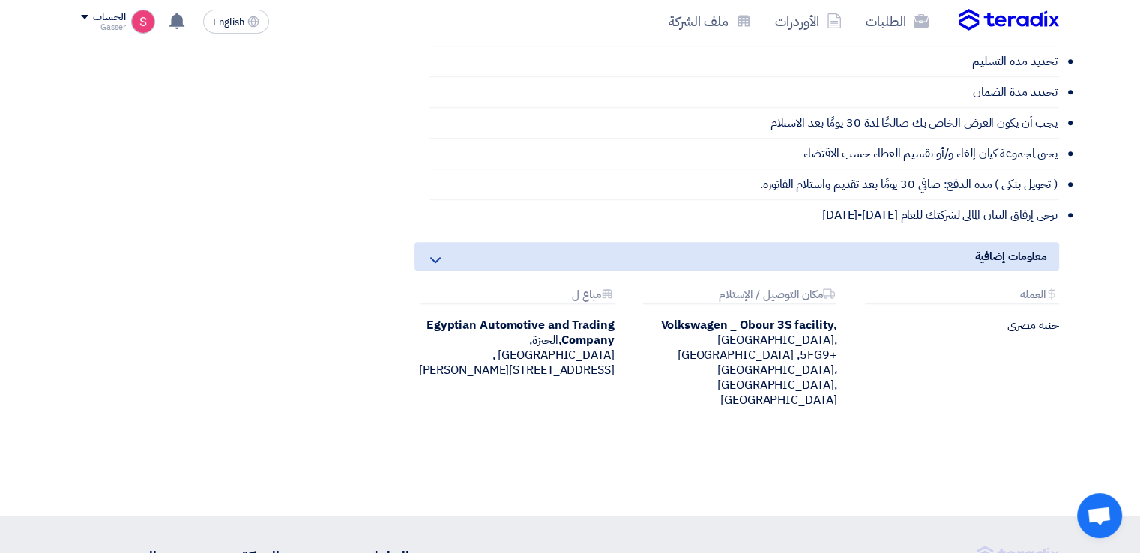
scroll to position [1004, 0]
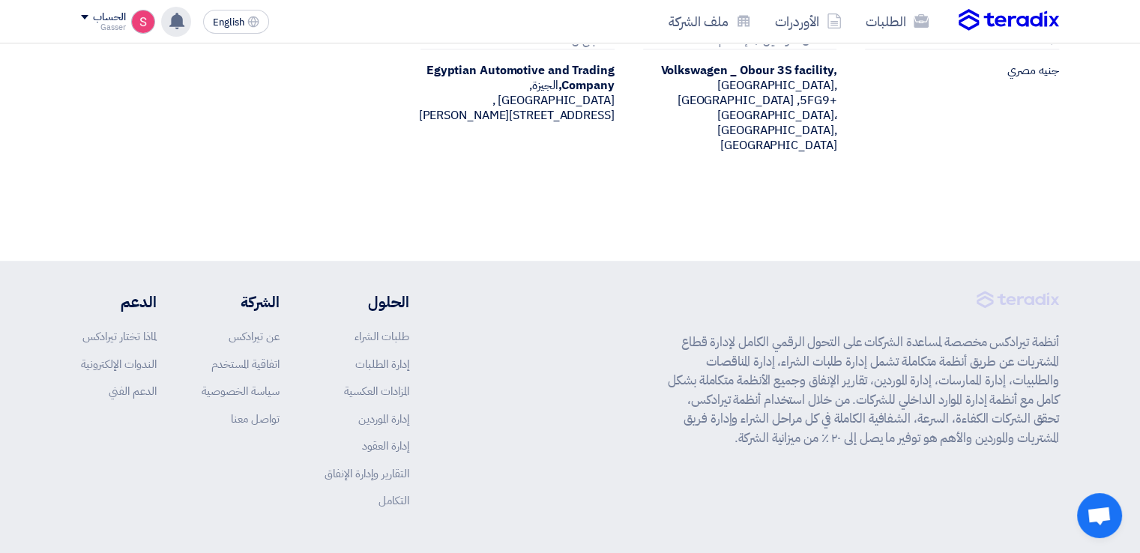
click at [178, 25] on use at bounding box center [176, 21] width 15 height 16
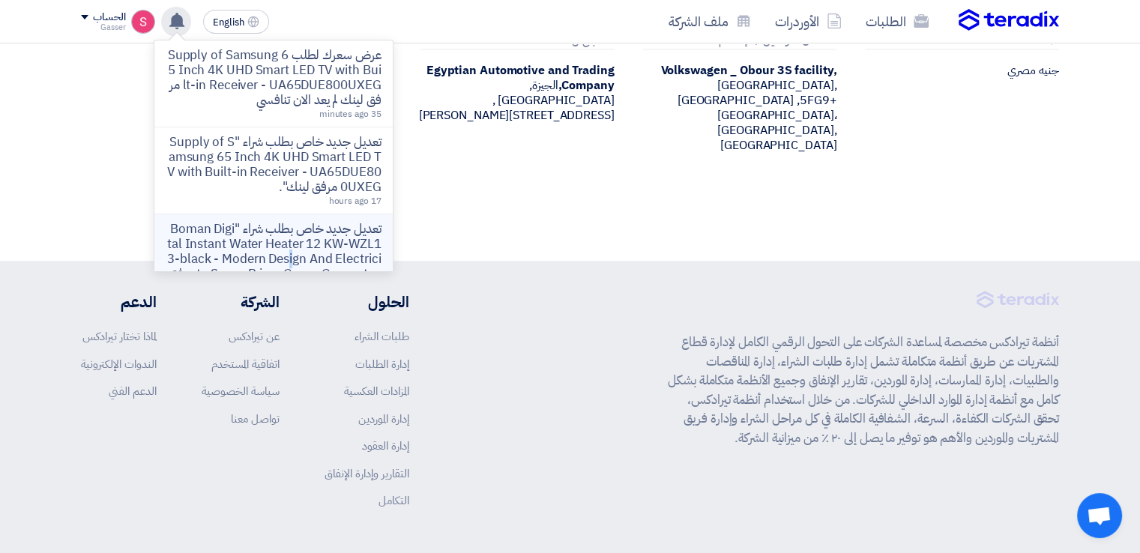
click at [353, 244] on p "تعديل جديد خاص بطلب شراء "Boman Digital Instant Water Heater 12 KW-WZL13-black …" at bounding box center [273, 259] width 214 height 75
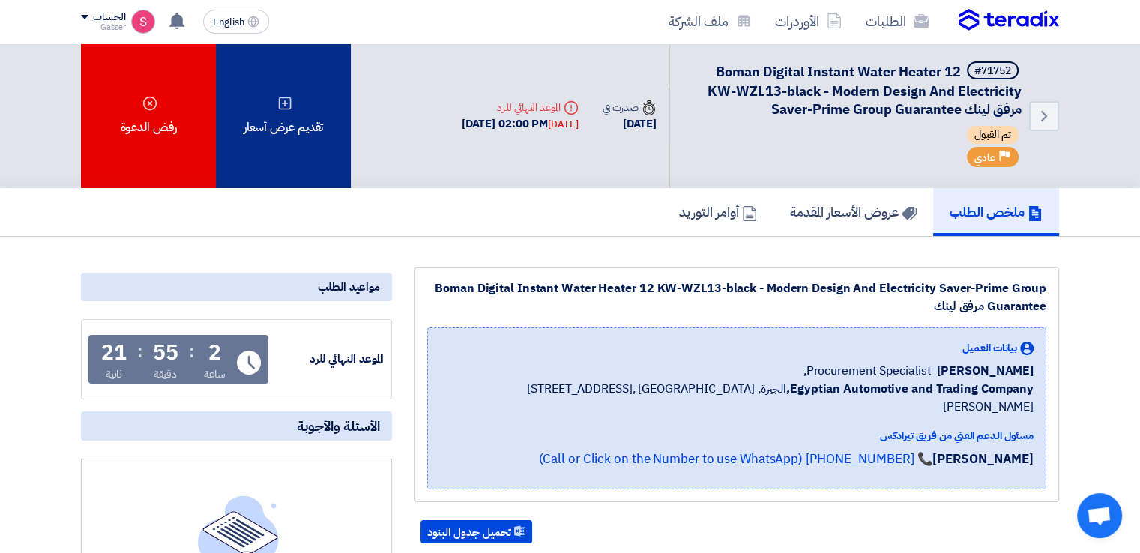
click at [314, 136] on div "تقديم عرض أسعار" at bounding box center [283, 115] width 135 height 145
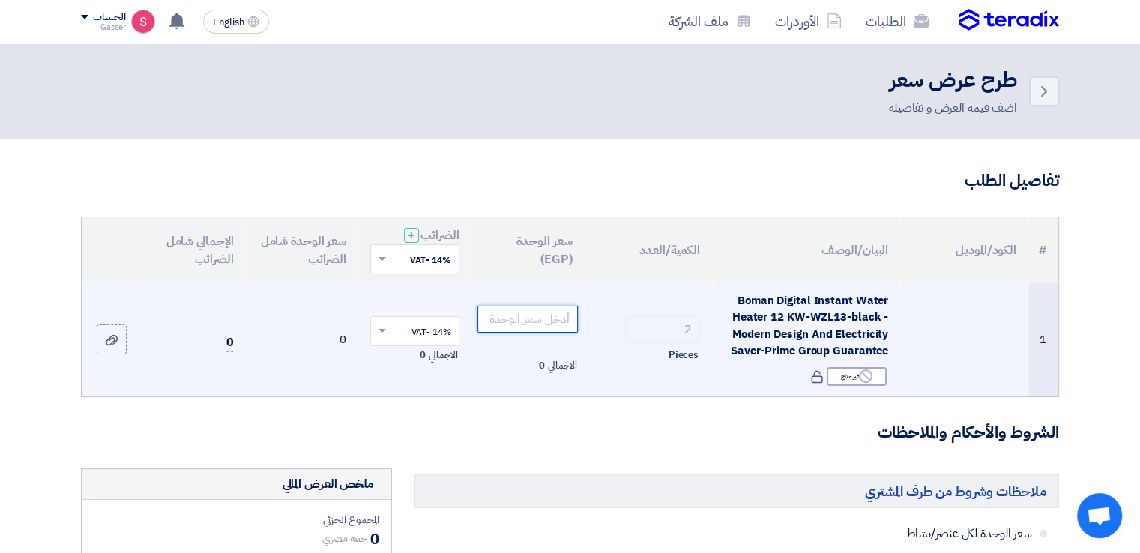
click at [558, 324] on input "number" at bounding box center [527, 319] width 101 height 27
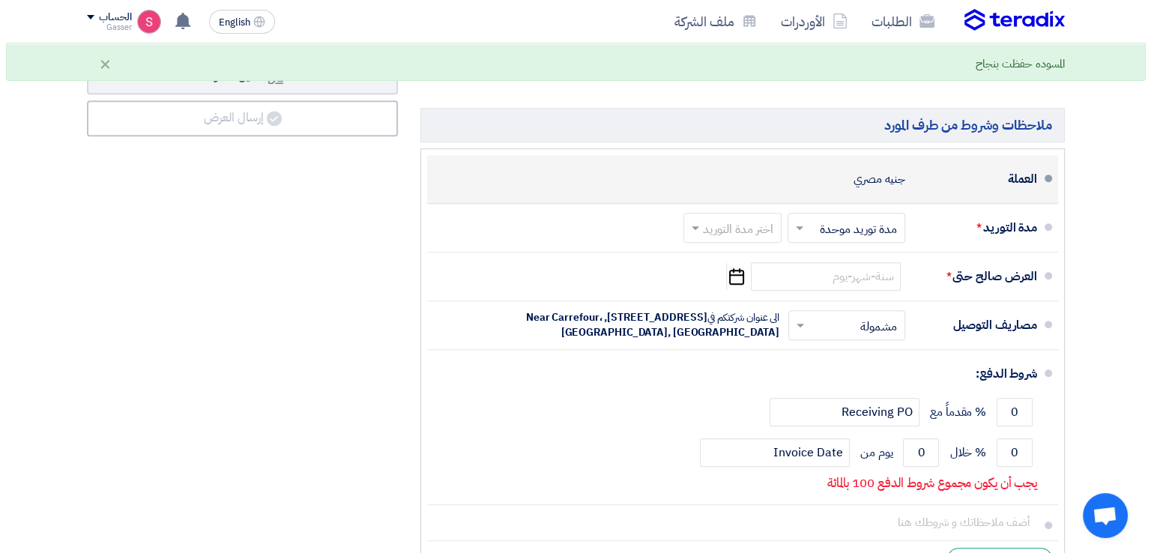
scroll to position [749, 0]
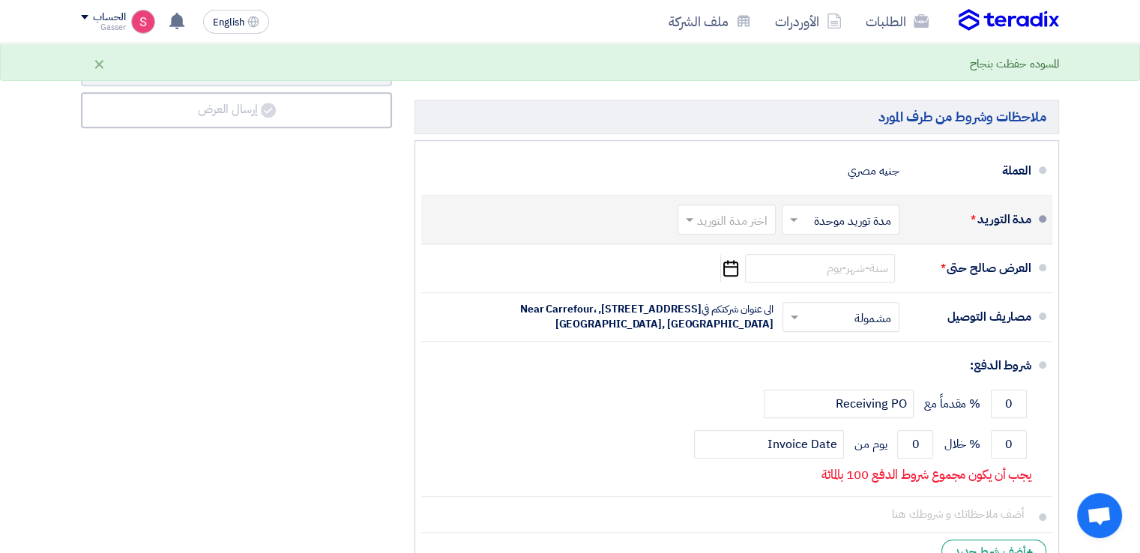
type input "16943.75"
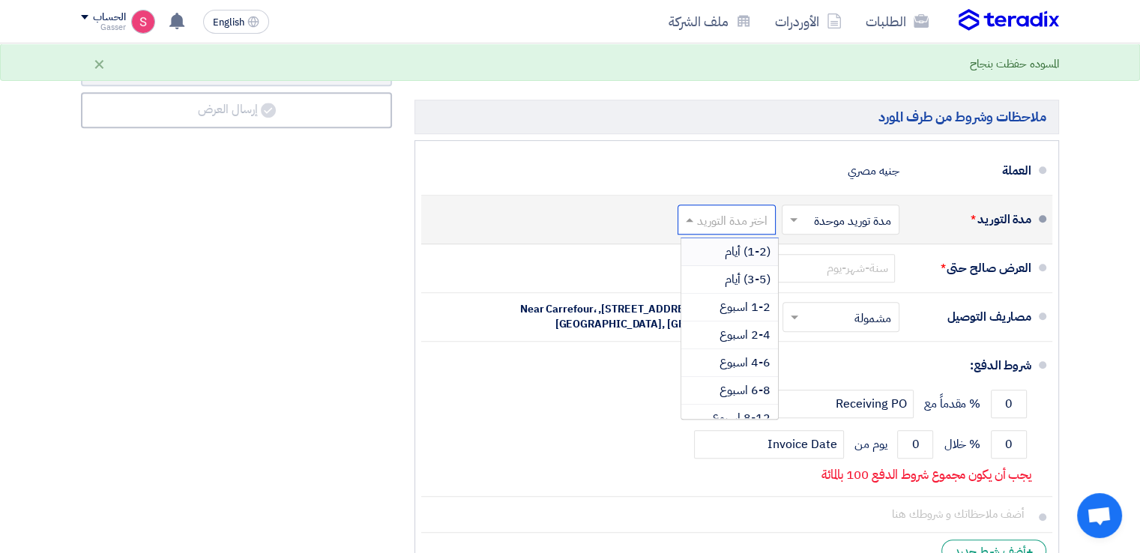
click at [713, 217] on input "text" at bounding box center [723, 221] width 91 height 22
drag, startPoint x: 741, startPoint y: 324, endPoint x: 815, endPoint y: 333, distance: 74.0
click at [743, 326] on span "2-4 اسبوع" at bounding box center [744, 335] width 51 height 18
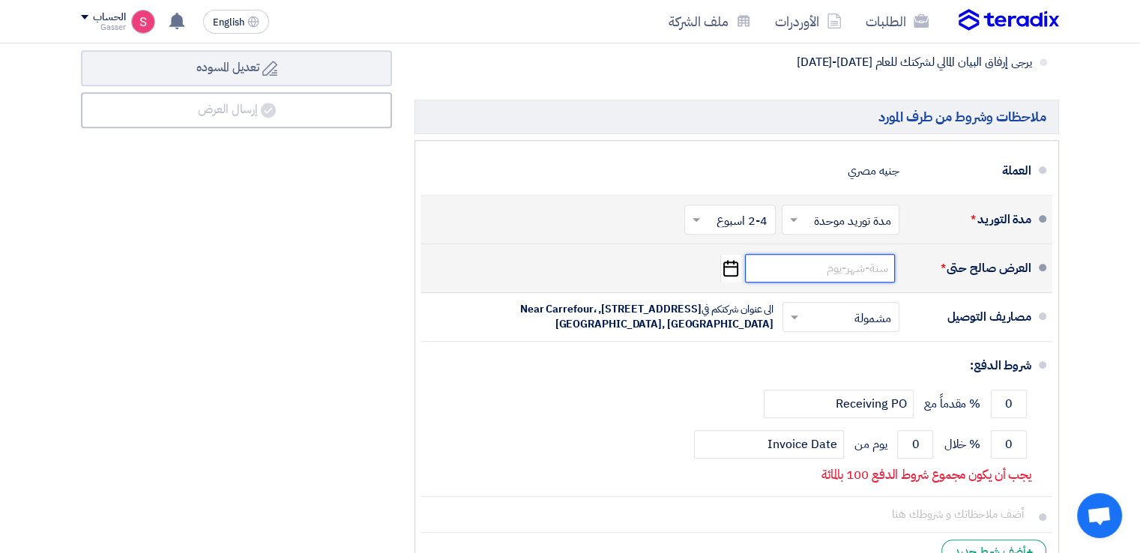
click at [842, 265] on input at bounding box center [820, 268] width 150 height 28
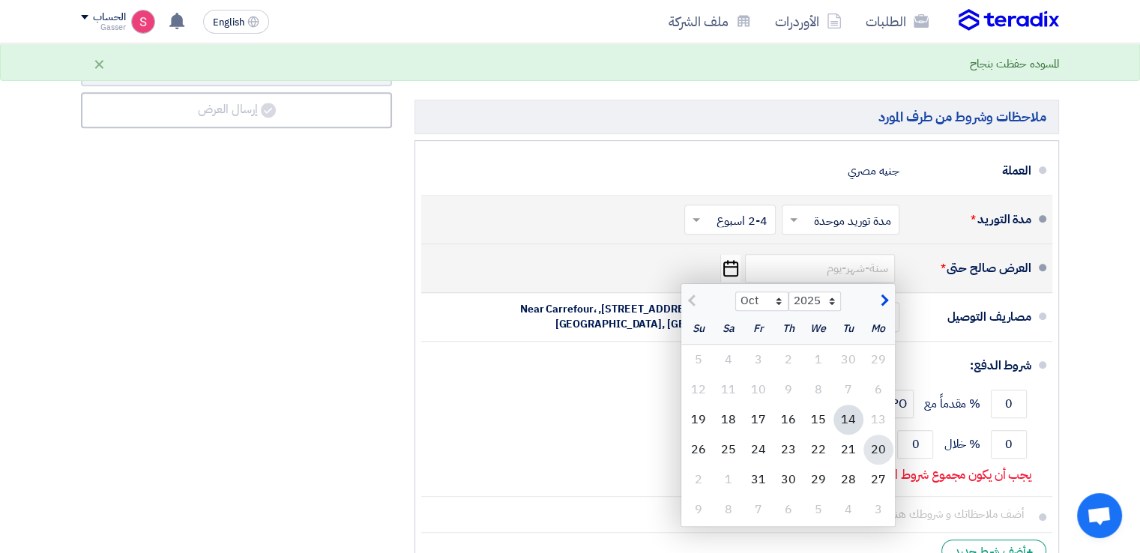
click at [874, 439] on div "20" at bounding box center [878, 450] width 30 height 30
type input "[DATE]"
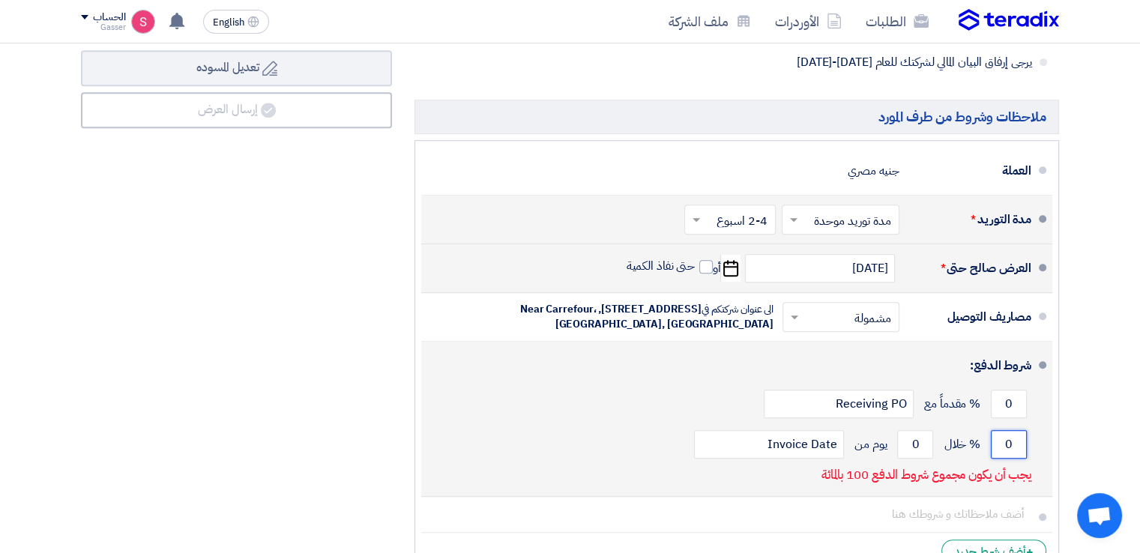
drag, startPoint x: 1012, startPoint y: 436, endPoint x: 1001, endPoint y: 433, distance: 11.6
click at [1004, 436] on input "0" at bounding box center [1009, 444] width 36 height 28
type input "100"
drag, startPoint x: 921, startPoint y: 442, endPoint x: 902, endPoint y: 444, distance: 18.8
click at [902, 444] on input "0" at bounding box center [915, 444] width 36 height 28
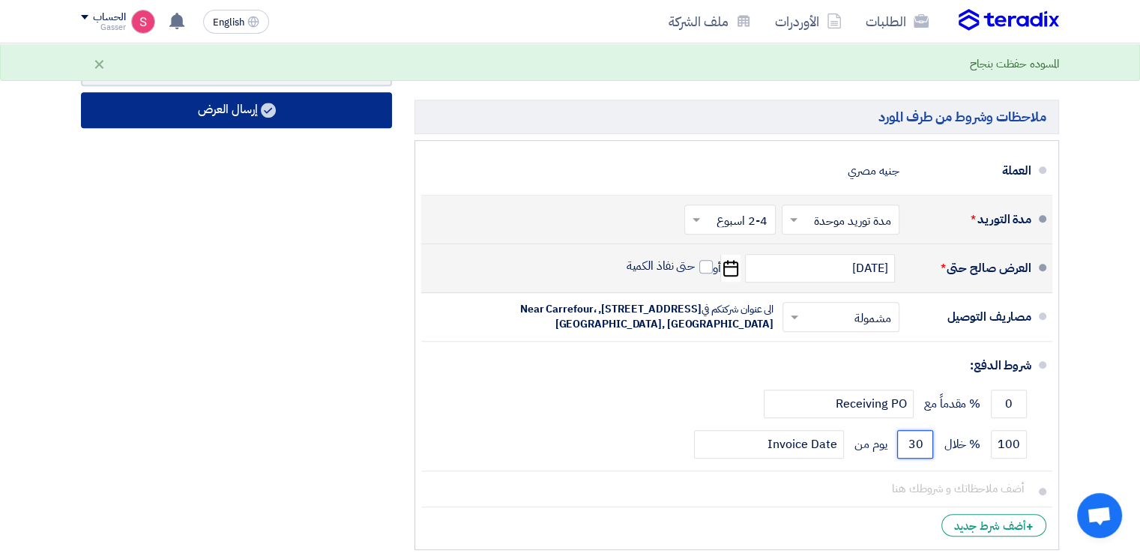
type input "30"
click at [205, 115] on button "إرسال العرض" at bounding box center [236, 110] width 311 height 36
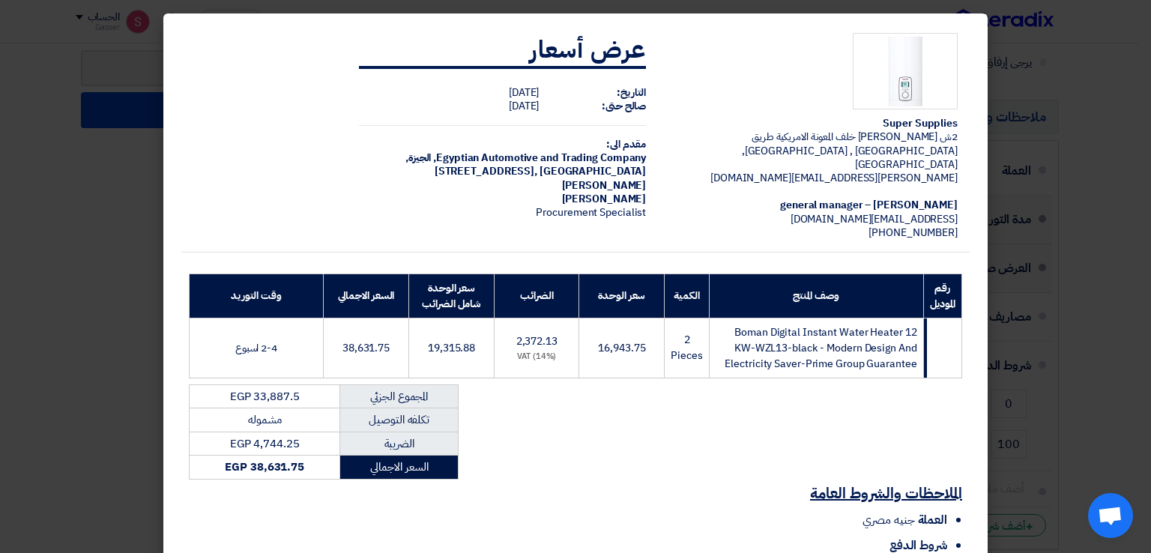
scroll to position [143, 0]
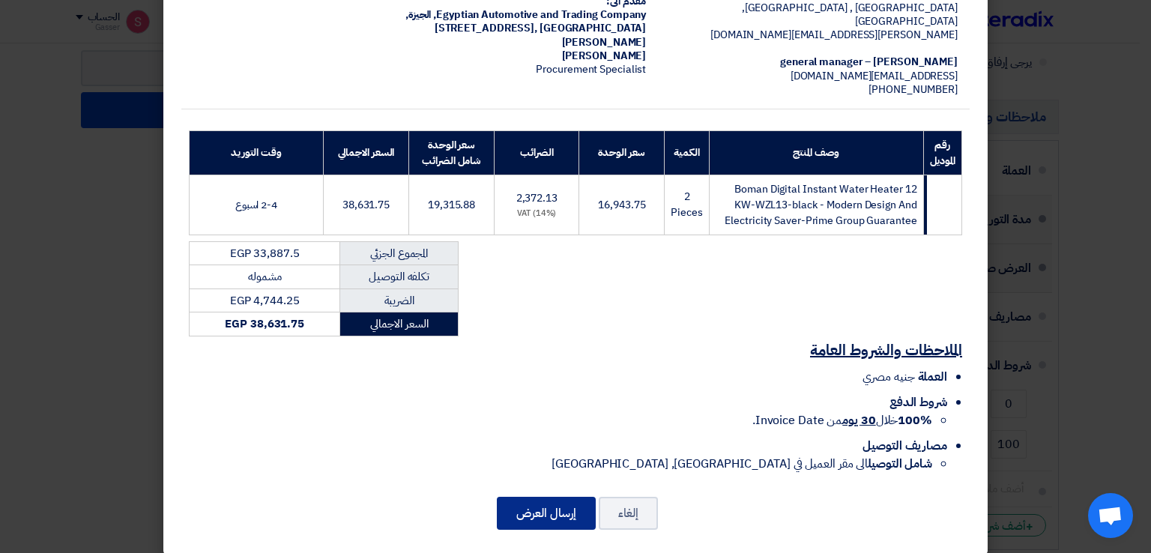
click at [548, 499] on button "إرسال العرض" at bounding box center [546, 513] width 99 height 33
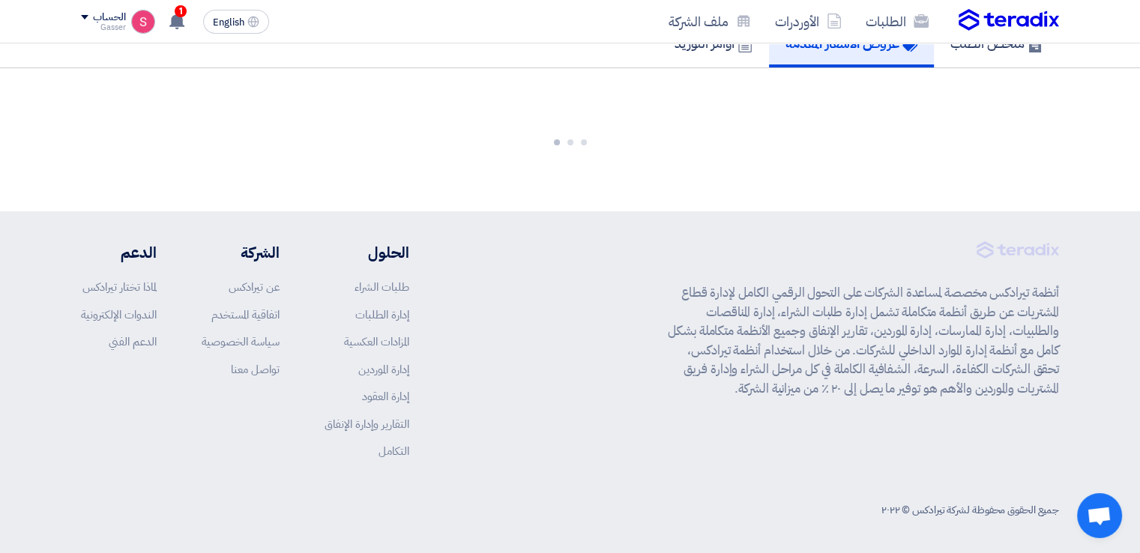
scroll to position [877, 0]
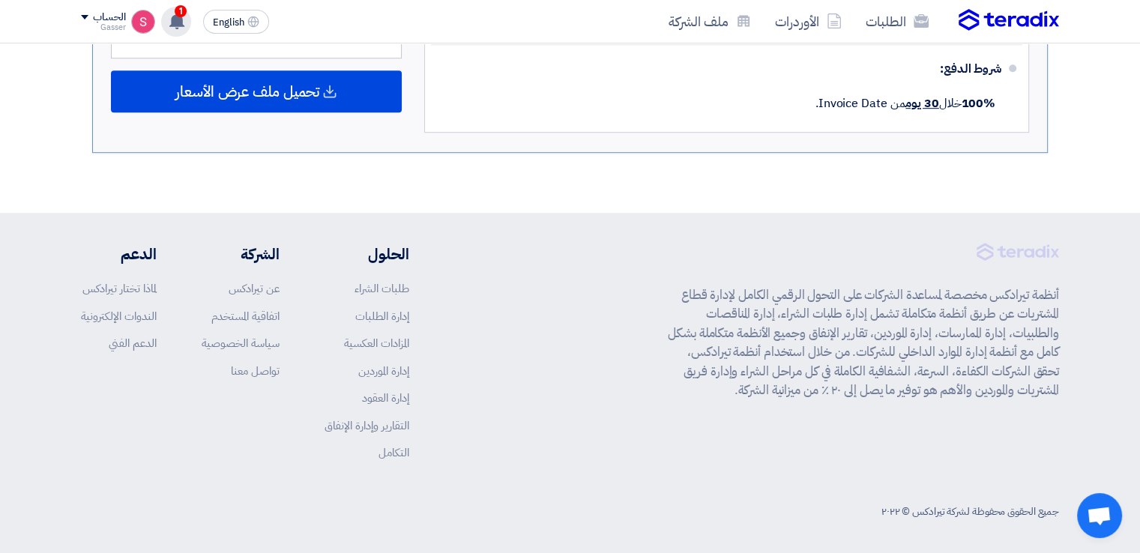
click at [175, 22] on use at bounding box center [176, 21] width 15 height 16
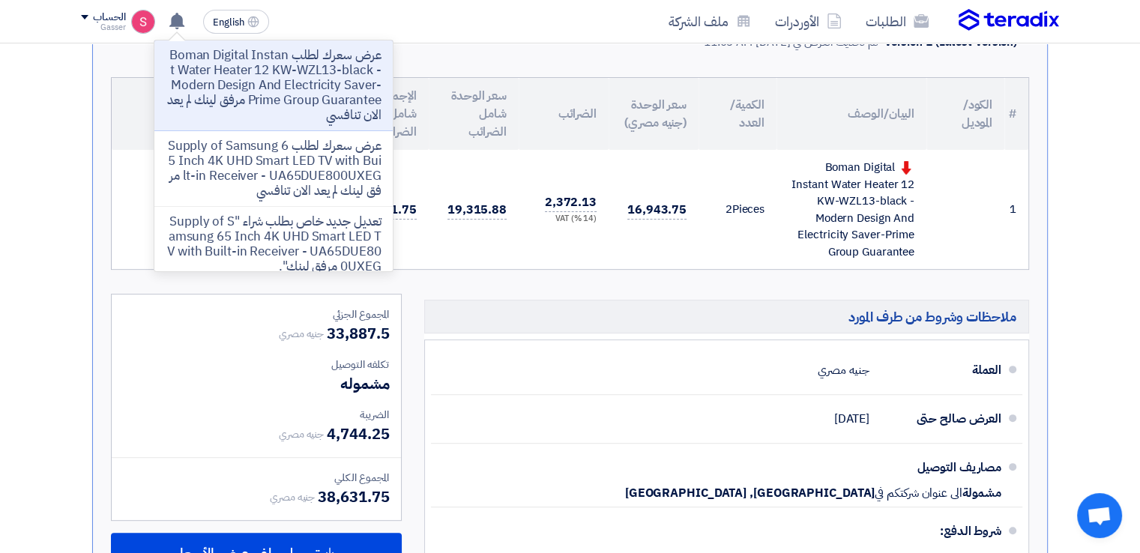
scroll to position [378, 0]
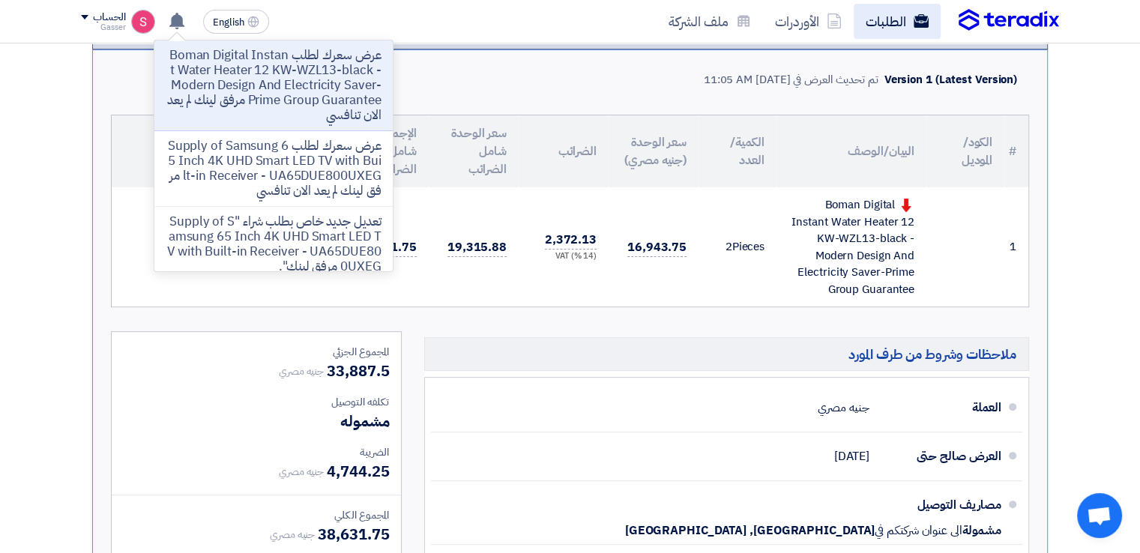
click at [905, 25] on link "الطلبات" at bounding box center [897, 21] width 87 height 35
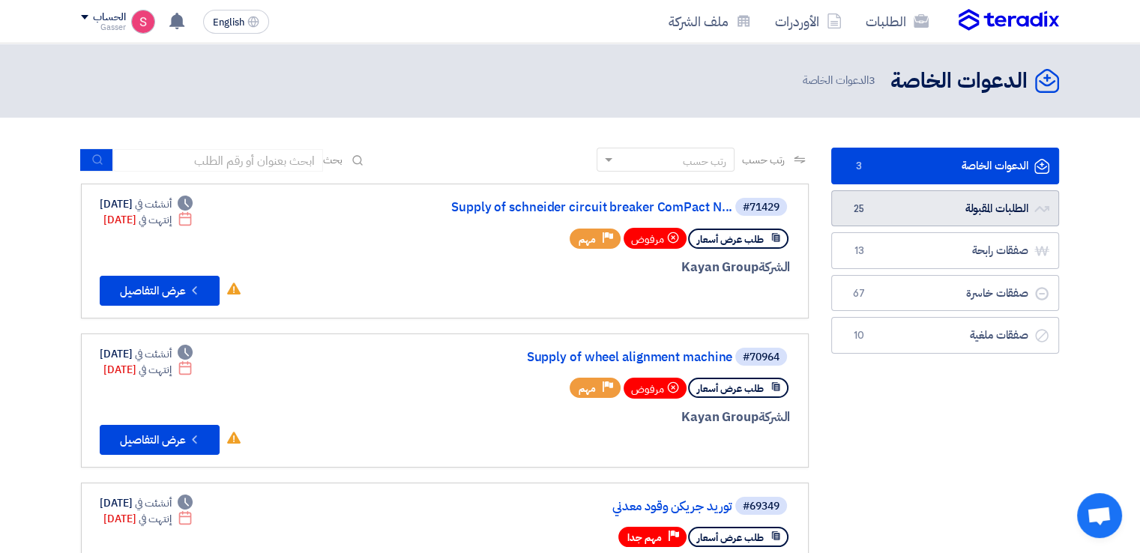
click at [863, 223] on link "الطلبات المقبولة الطلبات المقبولة 25" at bounding box center [945, 208] width 228 height 37
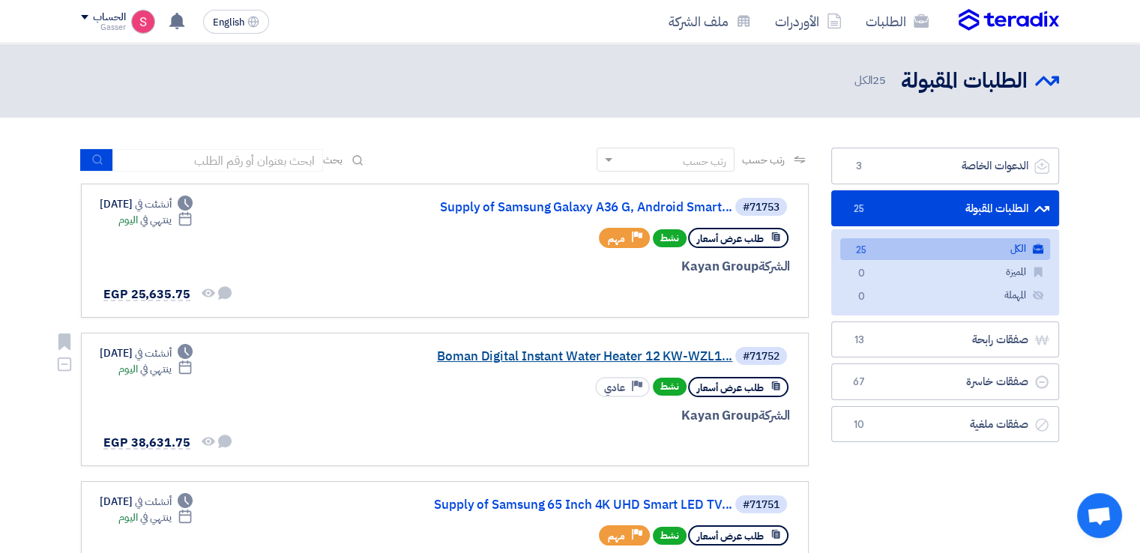
click at [585, 358] on link "Boman Digital Instant Water Heater 12 KW-WZL1..." at bounding box center [582, 356] width 300 height 13
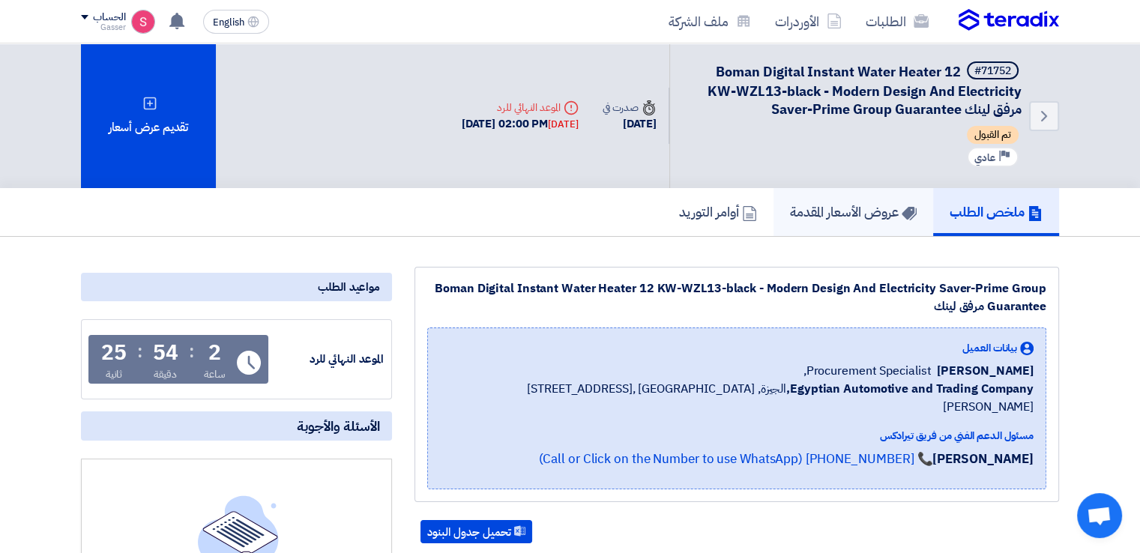
click at [824, 220] on h5 "عروض الأسعار المقدمة" at bounding box center [853, 211] width 127 height 17
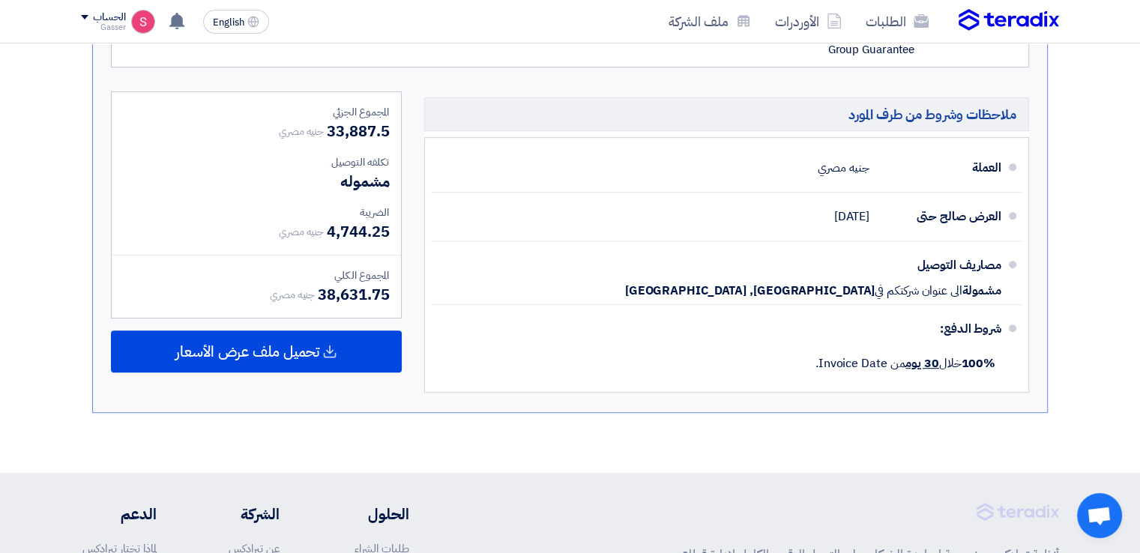
scroll to position [877, 0]
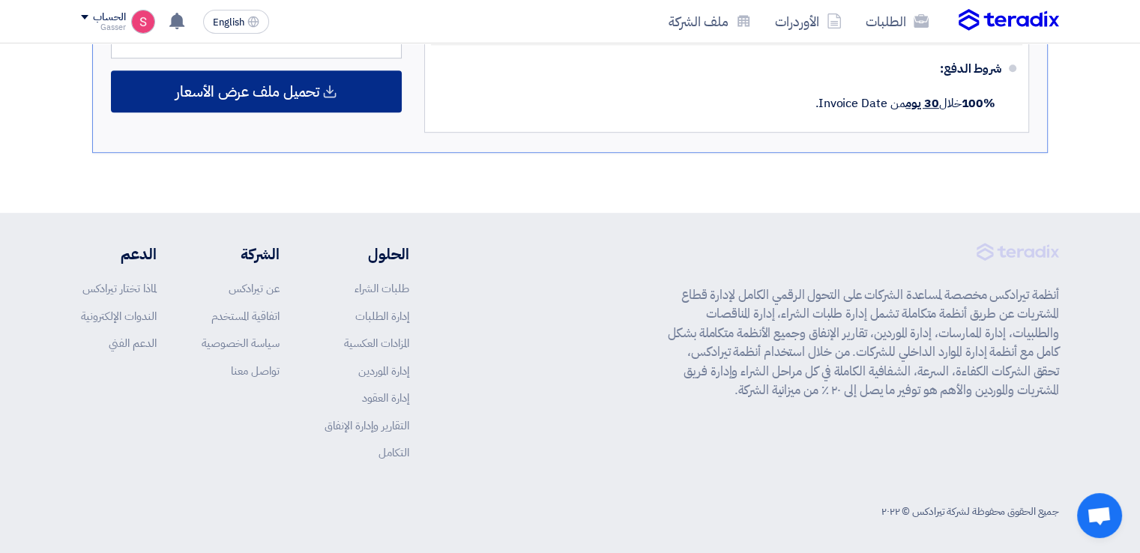
click at [253, 94] on span "تحميل ملف عرض الأسعار" at bounding box center [247, 91] width 144 height 13
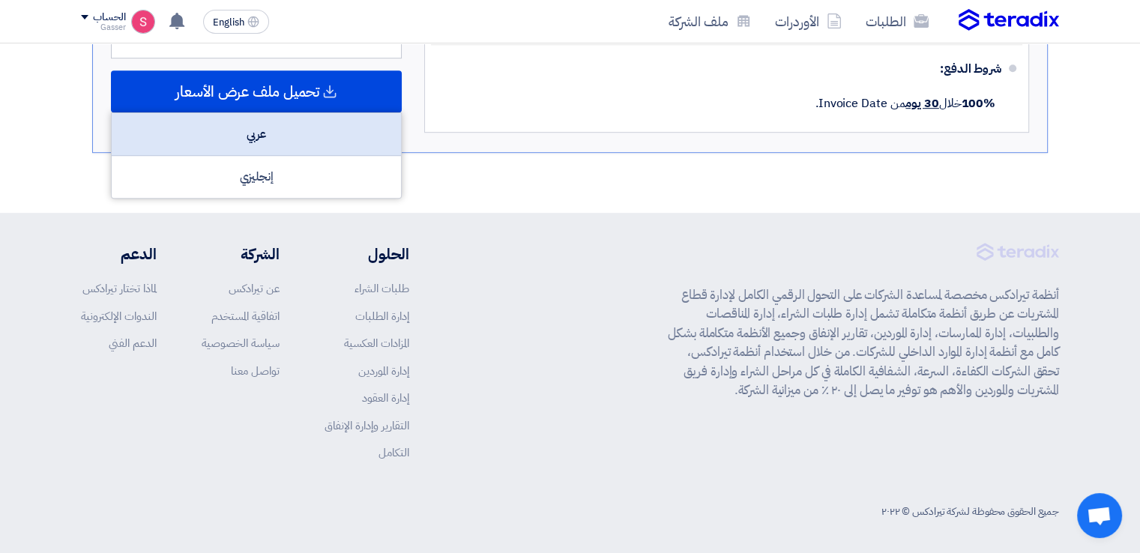
click at [357, 139] on div "عربي" at bounding box center [256, 134] width 289 height 43
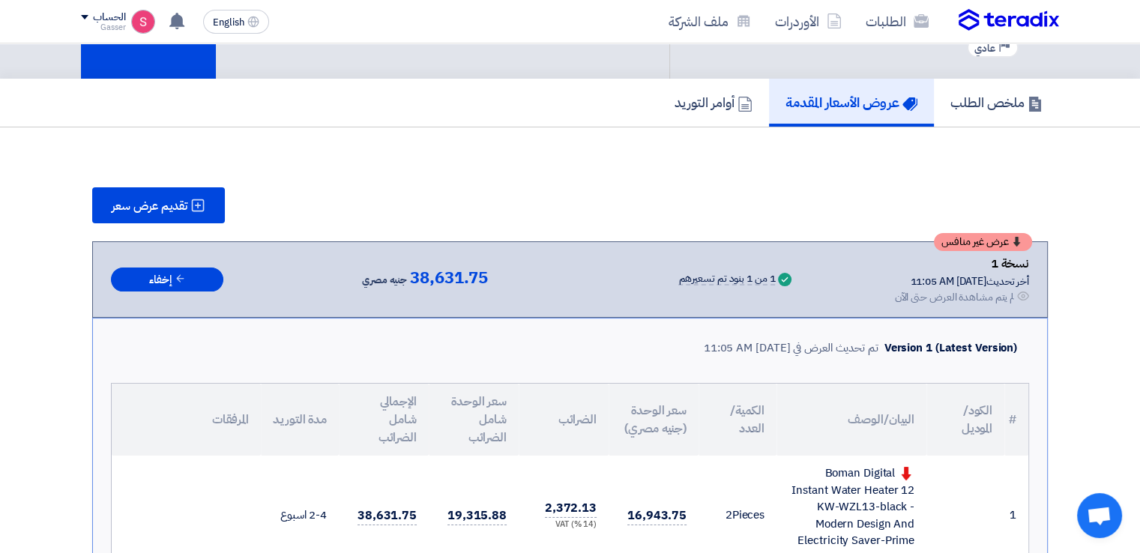
scroll to position [0, 0]
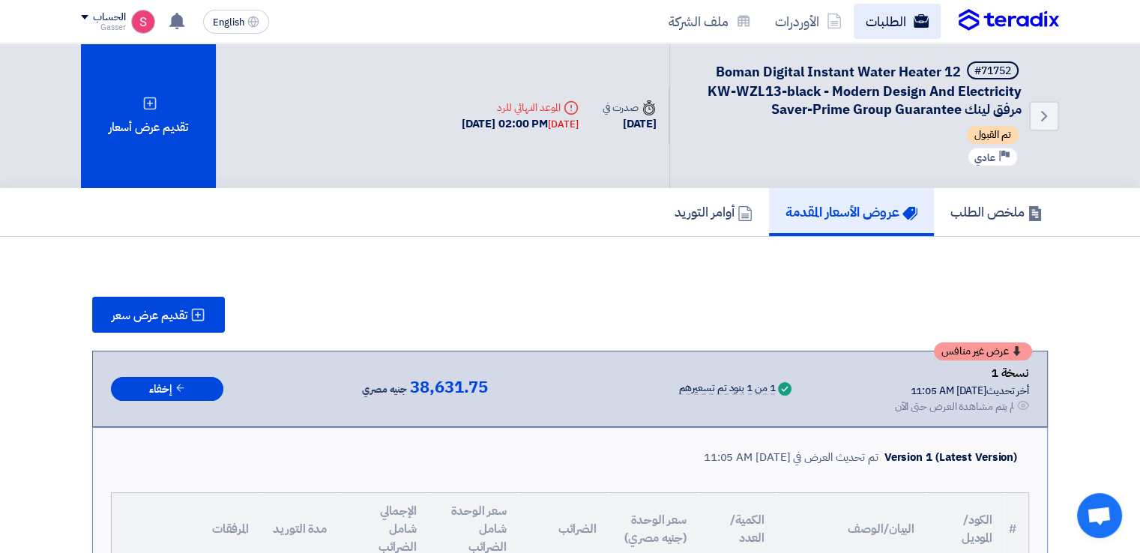
click at [905, 13] on link "الطلبات" at bounding box center [897, 21] width 87 height 35
